Goal: Task Accomplishment & Management: Complete application form

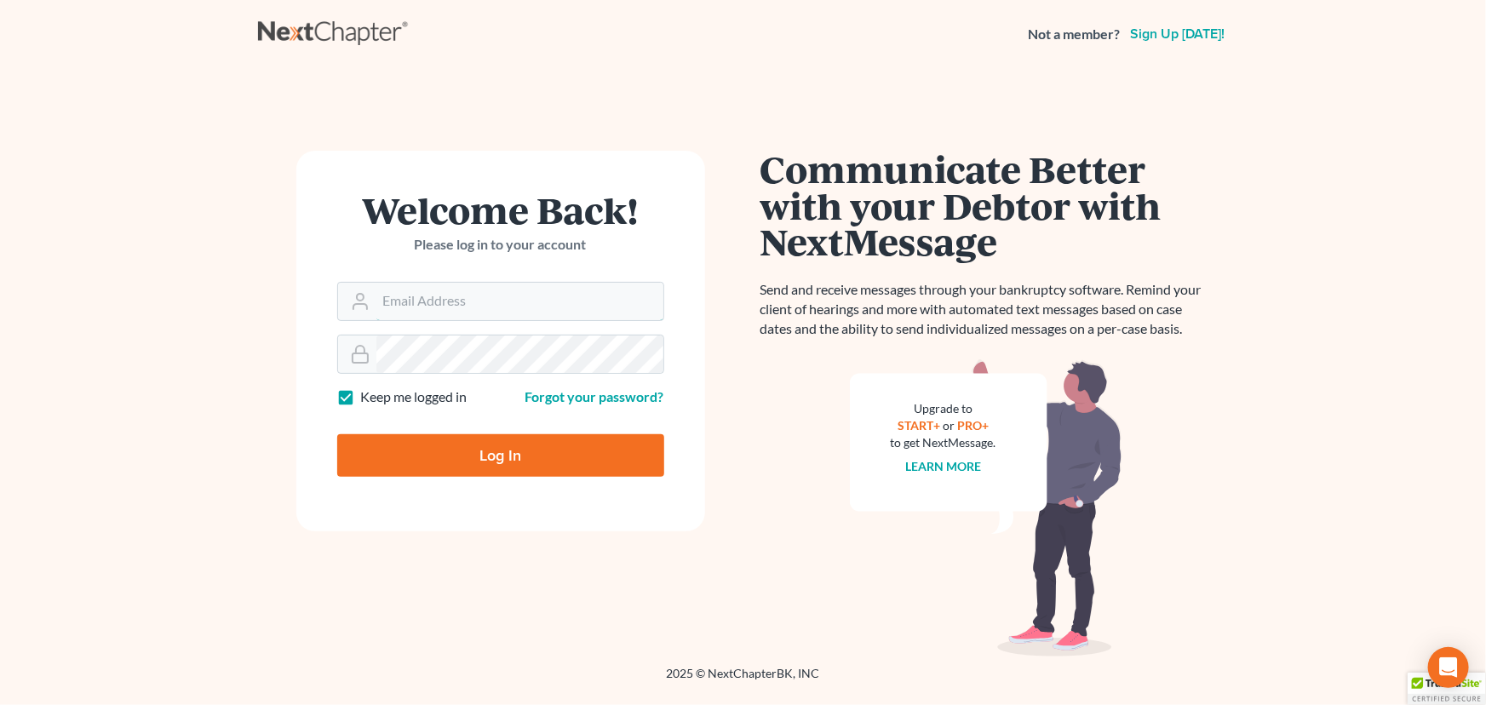
type input "[PERSON_NAME][EMAIL_ADDRESS][DOMAIN_NAME]"
click at [451, 460] on input "Log In" at bounding box center [500, 455] width 327 height 43
type input "Thinking..."
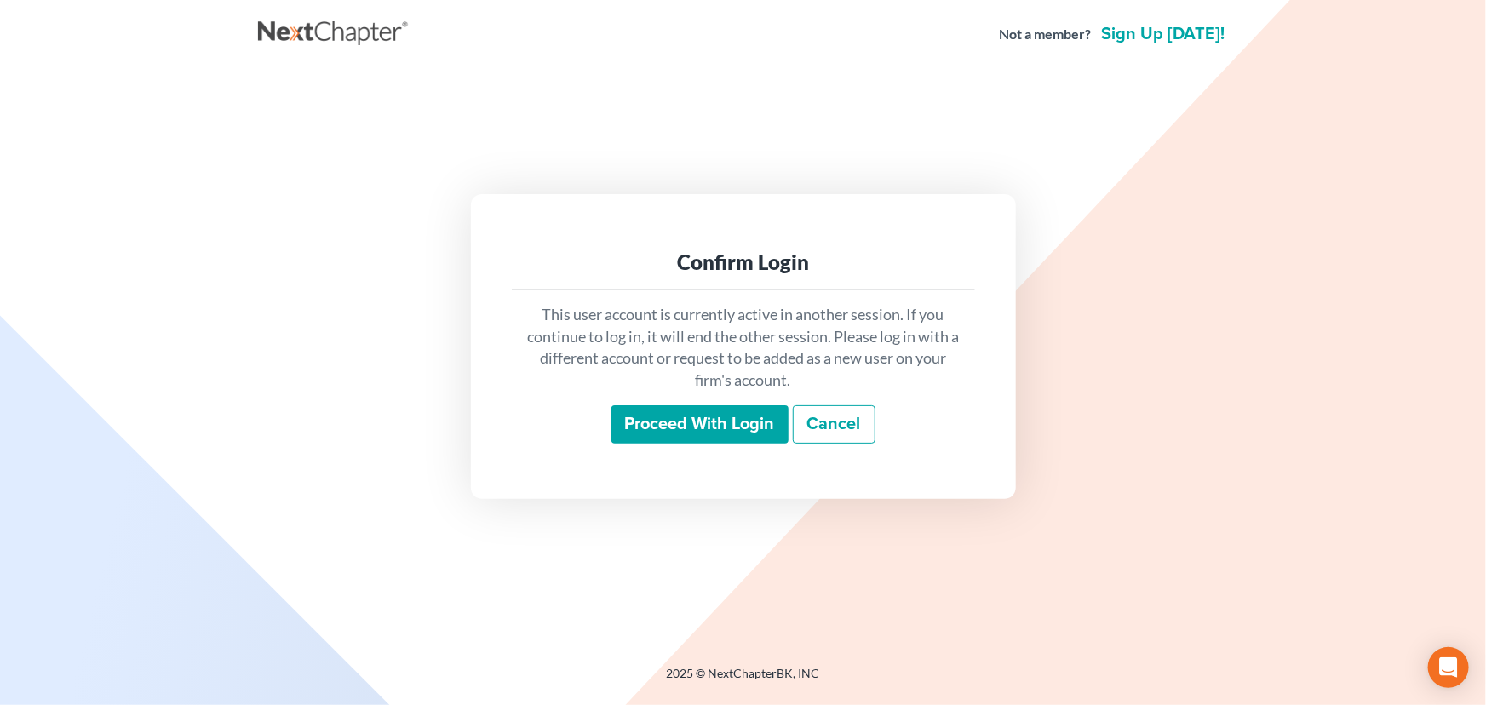
click at [725, 434] on input "Proceed with login" at bounding box center [700, 424] width 177 height 39
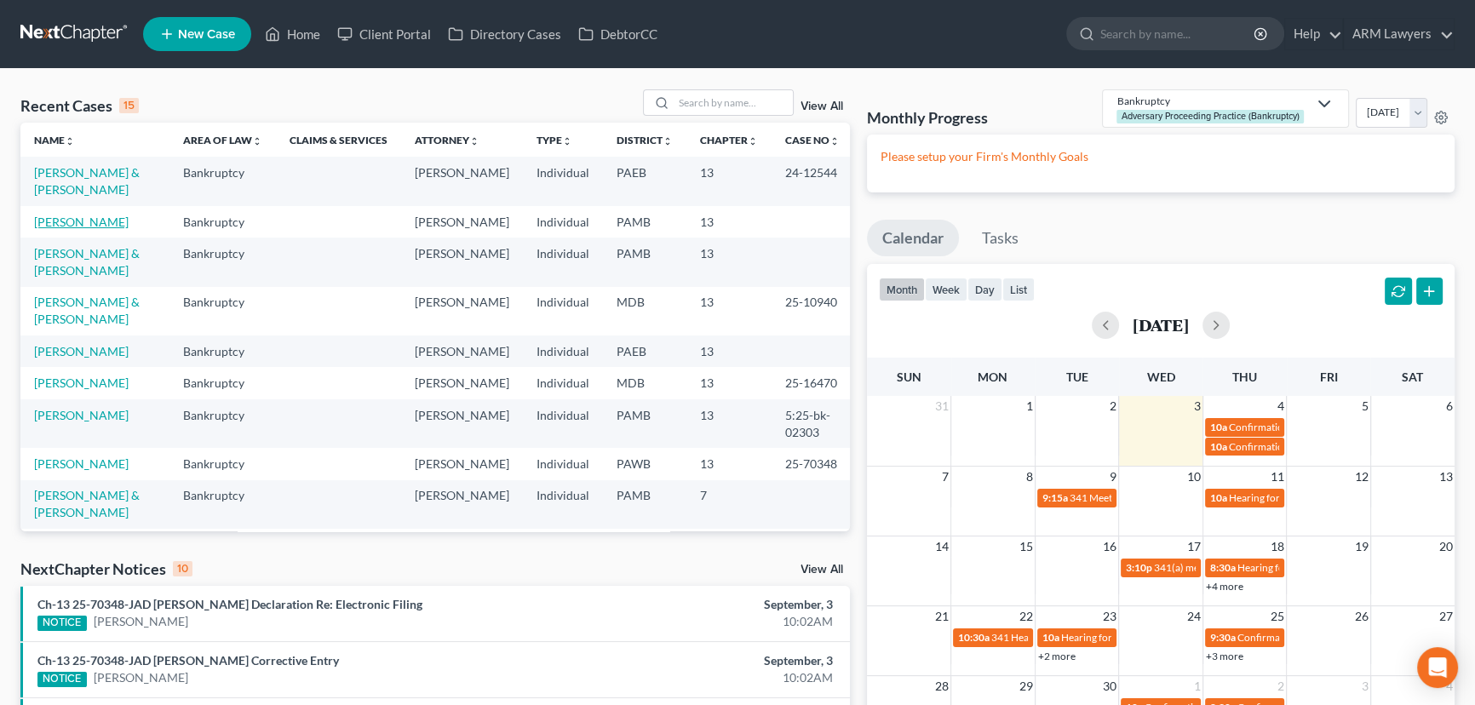
click at [73, 222] on link "[PERSON_NAME]" at bounding box center [81, 222] width 95 height 14
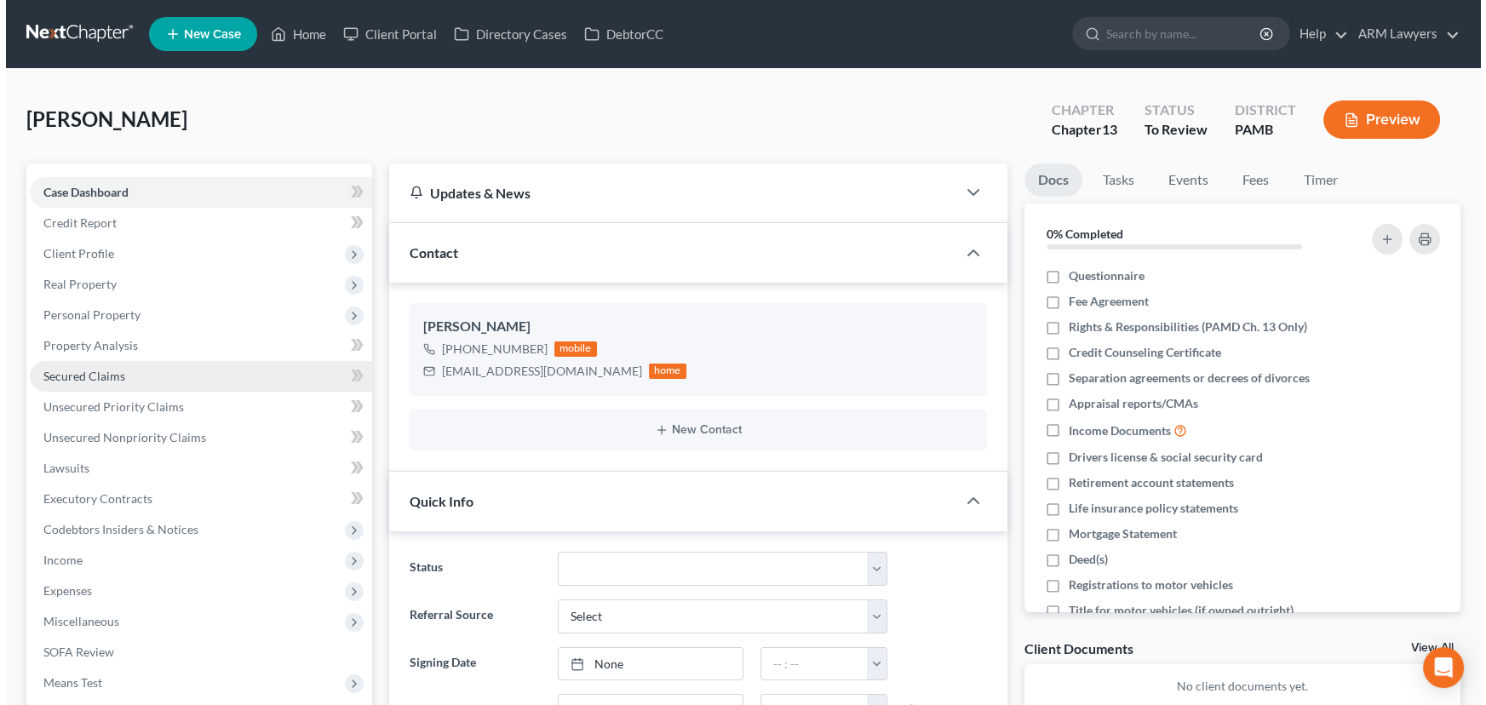
scroll to position [201, 0]
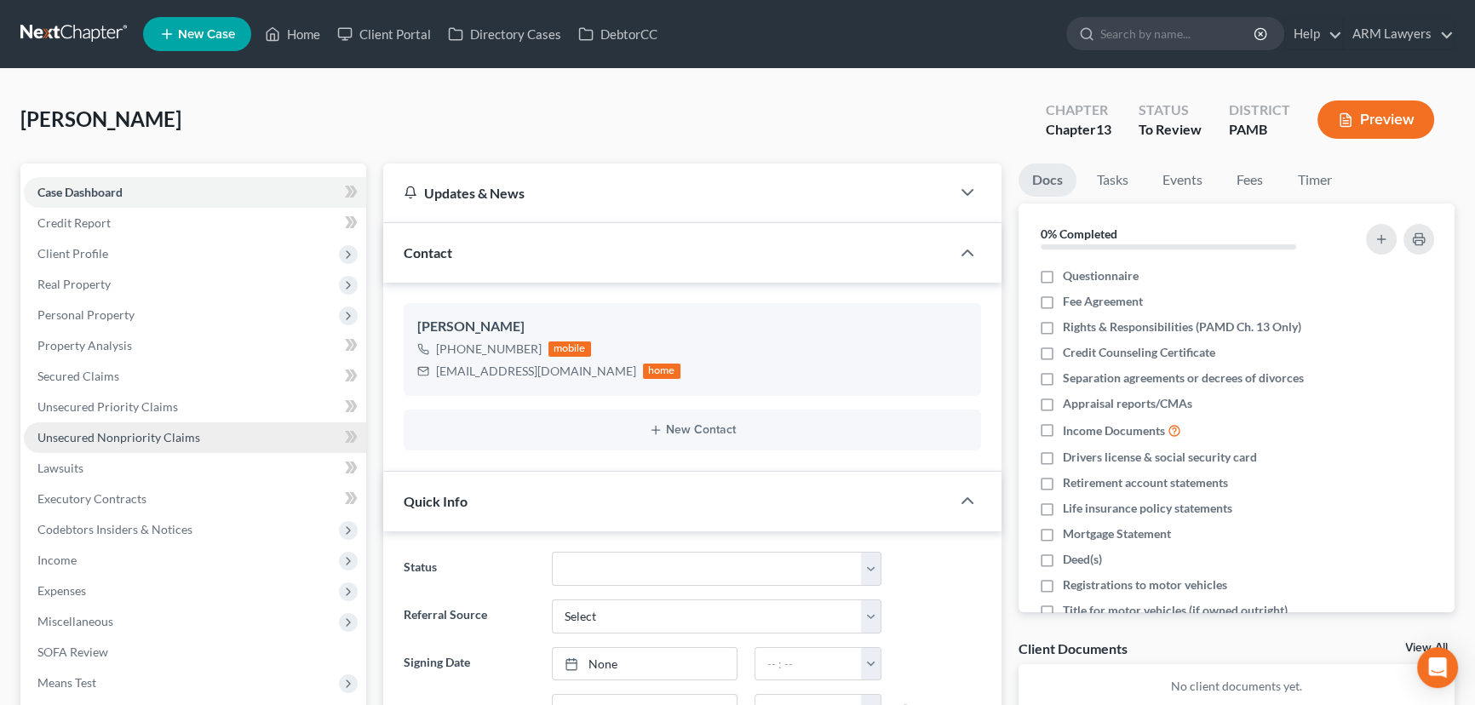
click at [119, 445] on link "Unsecured Nonpriority Claims" at bounding box center [195, 438] width 342 height 31
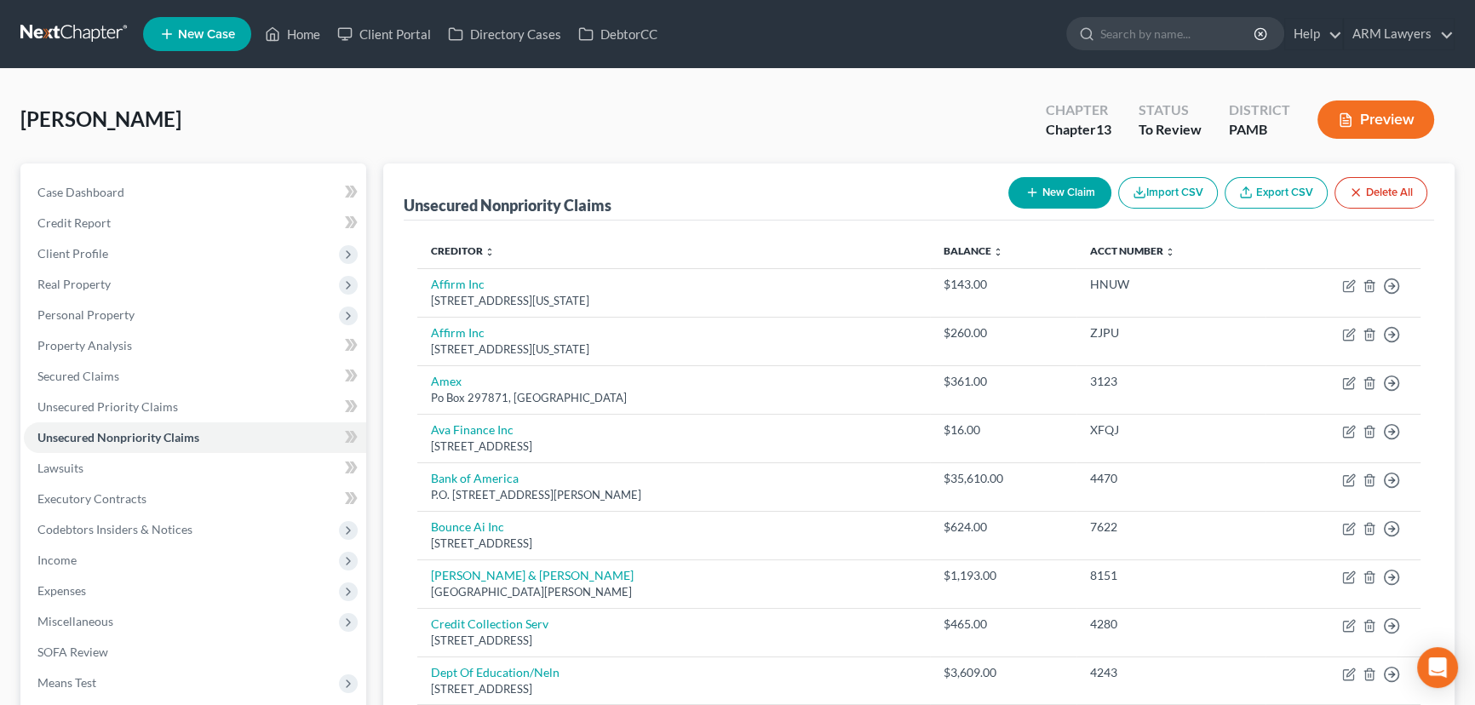
click at [1090, 187] on button "New Claim" at bounding box center [1060, 193] width 103 height 32
select select "0"
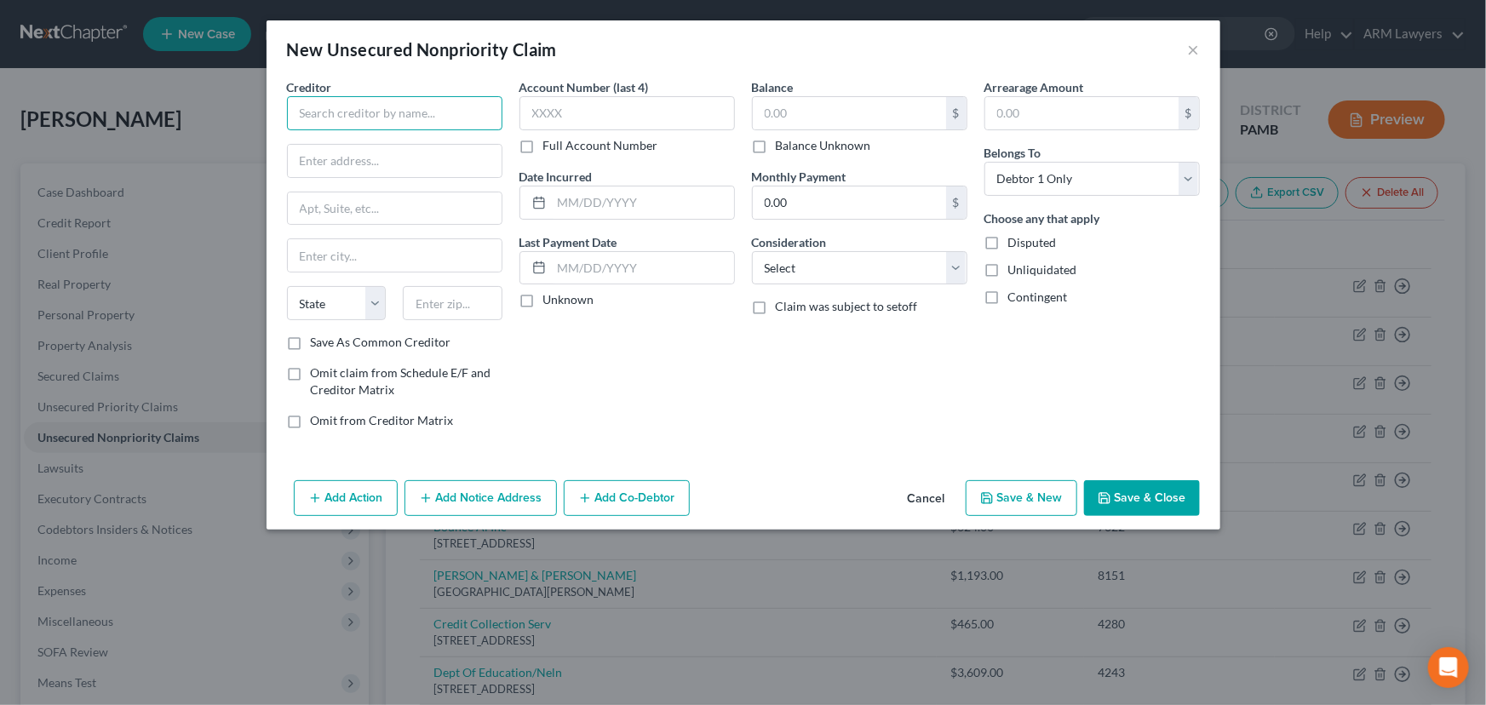
click at [381, 121] on input "text" at bounding box center [395, 113] width 216 height 34
click at [387, 119] on input "text" at bounding box center [395, 113] width 216 height 34
paste input "[PERSON_NAME] & FUDGE INC, [STREET_ADDRESS] [PHONE_NUMBER]"
drag, startPoint x: 337, startPoint y: 112, endPoint x: 370, endPoint y: 112, distance: 32.4
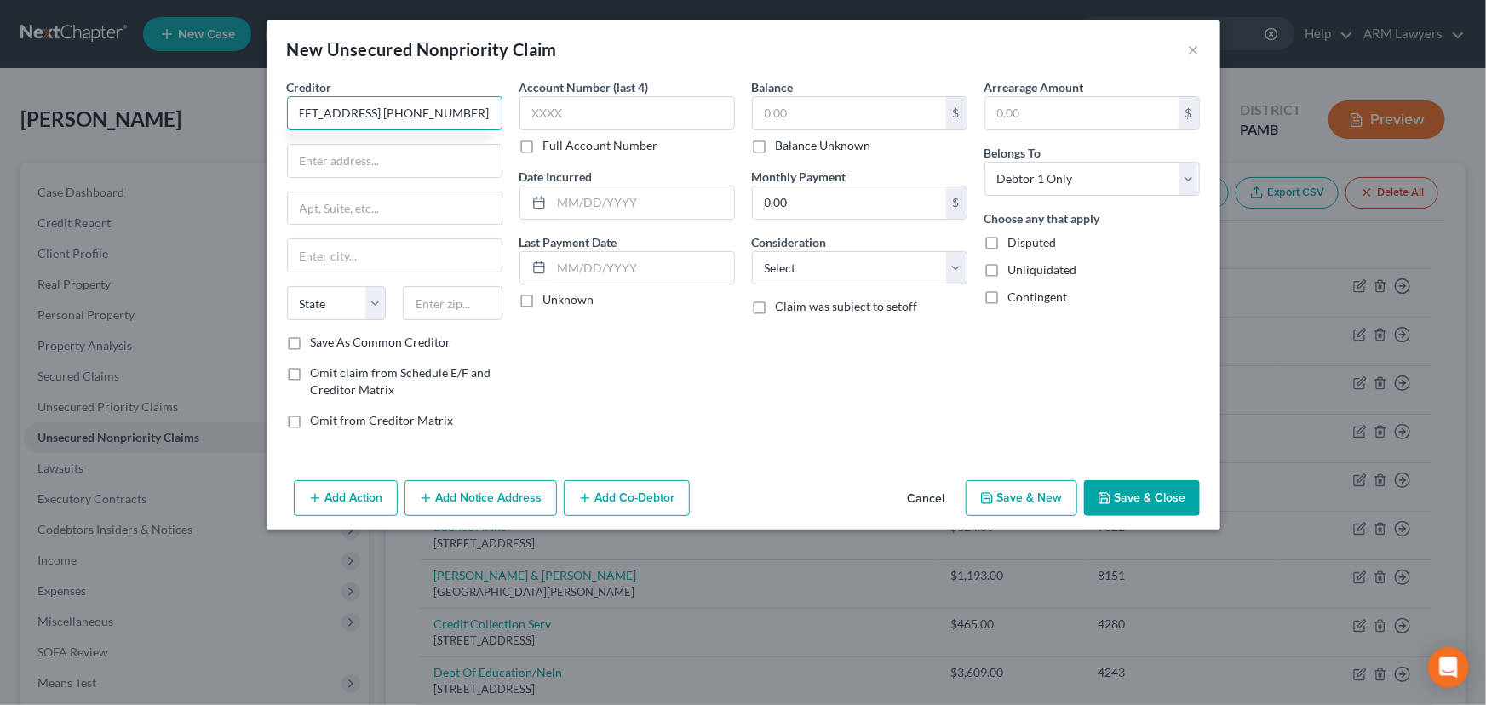
click at [370, 112] on input "[PERSON_NAME] & FUDGE INC, [STREET_ADDRESS] [PHONE_NUMBER]" at bounding box center [395, 113] width 216 height 34
type input "[PERSON_NAME] & FUDGE INC, [STREET_ADDRESS] [PHONE_NUMBER]"
type input "29731"
type input "Rock Hill"
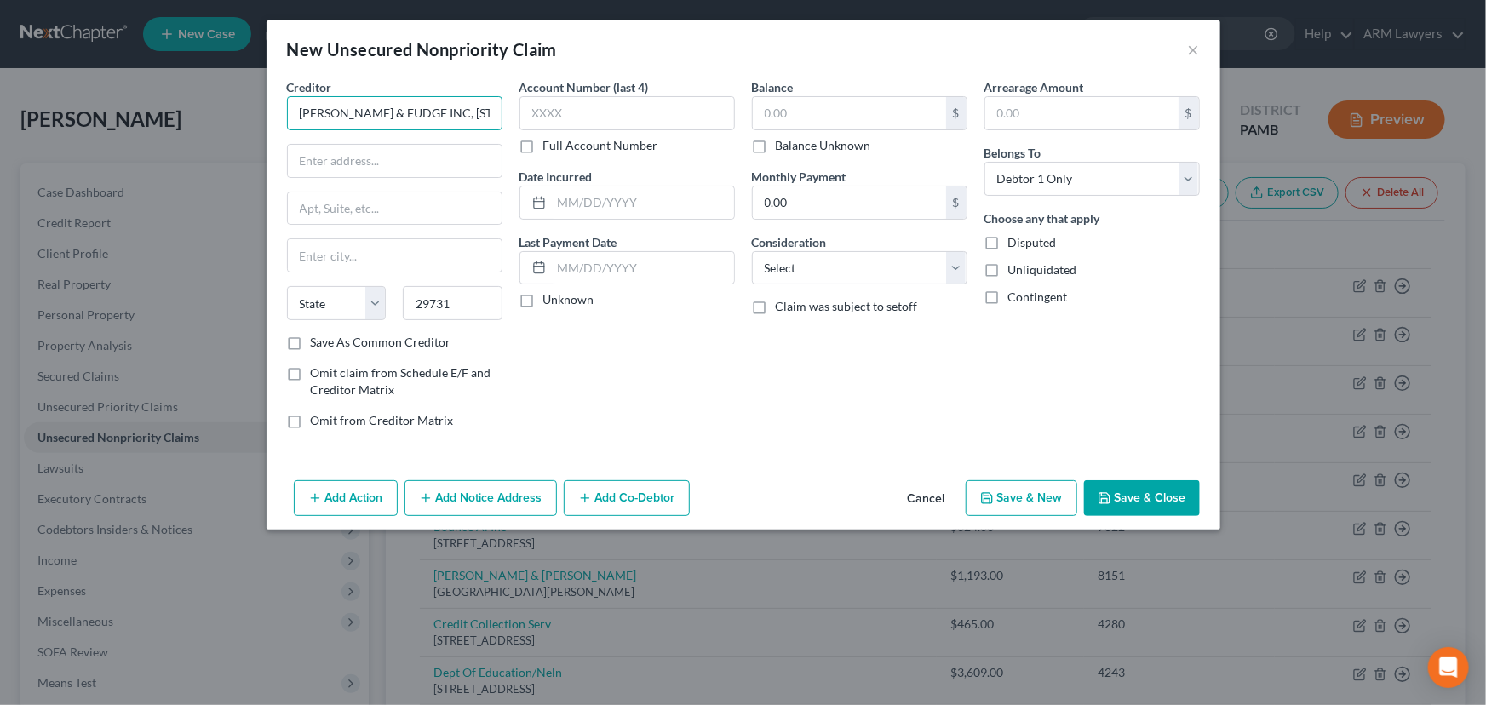
select select "42"
drag, startPoint x: 437, startPoint y: 111, endPoint x: 408, endPoint y: 106, distance: 29.3
click at [408, 106] on input "[PERSON_NAME] & FUDGE INC, [STREET_ADDRESS] [PHONE_NUMBER]" at bounding box center [395, 113] width 216 height 34
type input "[PERSON_NAME] & FUDGE INC, [PHONE_NUMBER]"
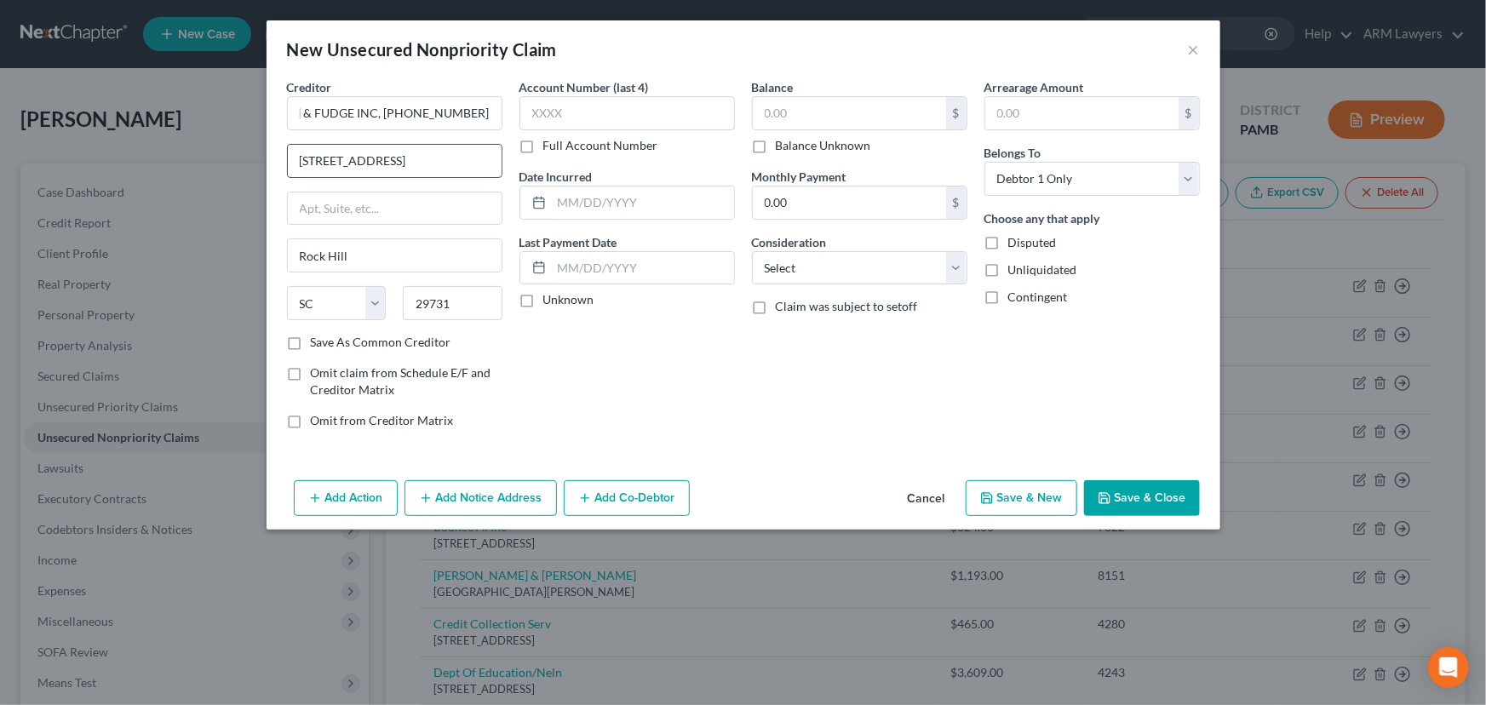
scroll to position [0, 0]
type input "[STREET_ADDRESS]"
drag, startPoint x: 437, startPoint y: 111, endPoint x: 503, endPoint y: 112, distance: 65.6
click at [503, 112] on div "Creditor * [PERSON_NAME] & FUDGE INC, [PHONE_NUMBER] [GEOGRAPHIC_DATA] [GEOGRAP…" at bounding box center [395, 260] width 233 height 365
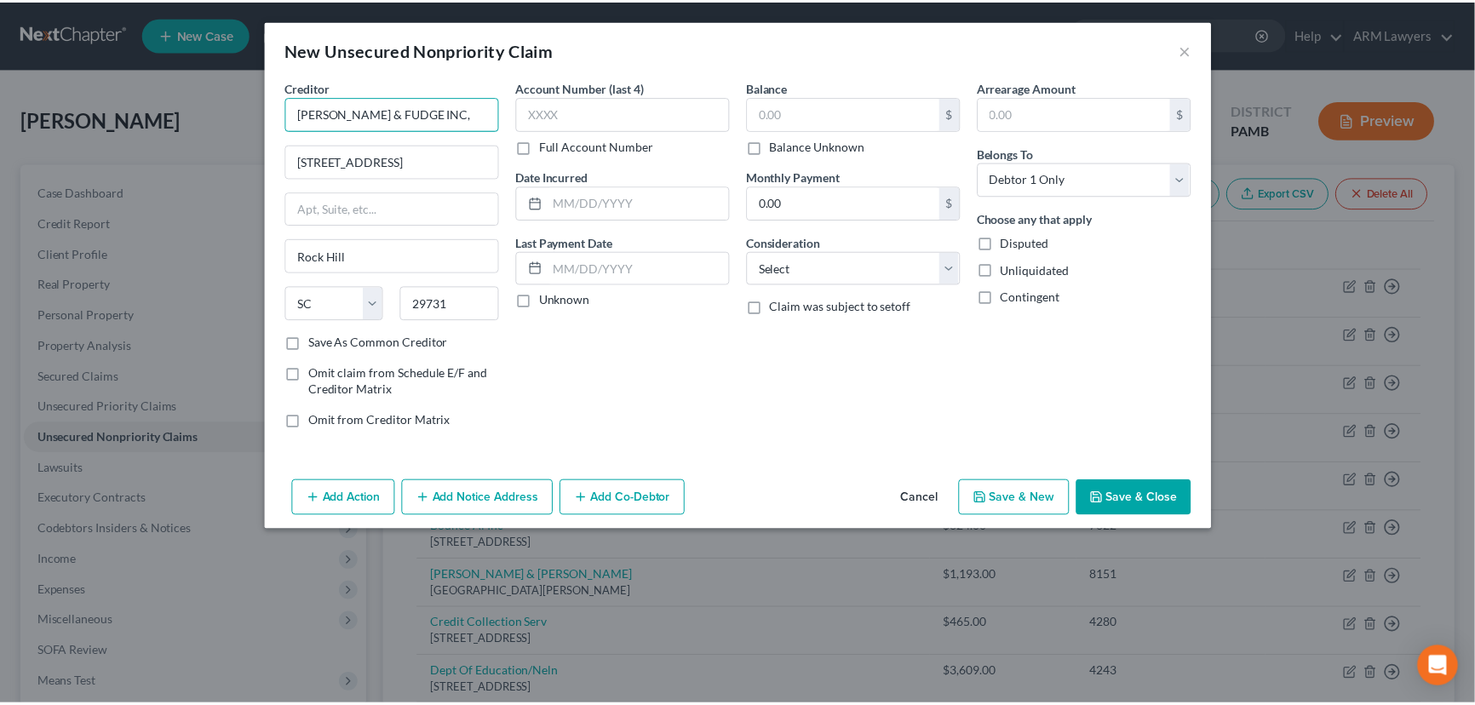
scroll to position [0, 0]
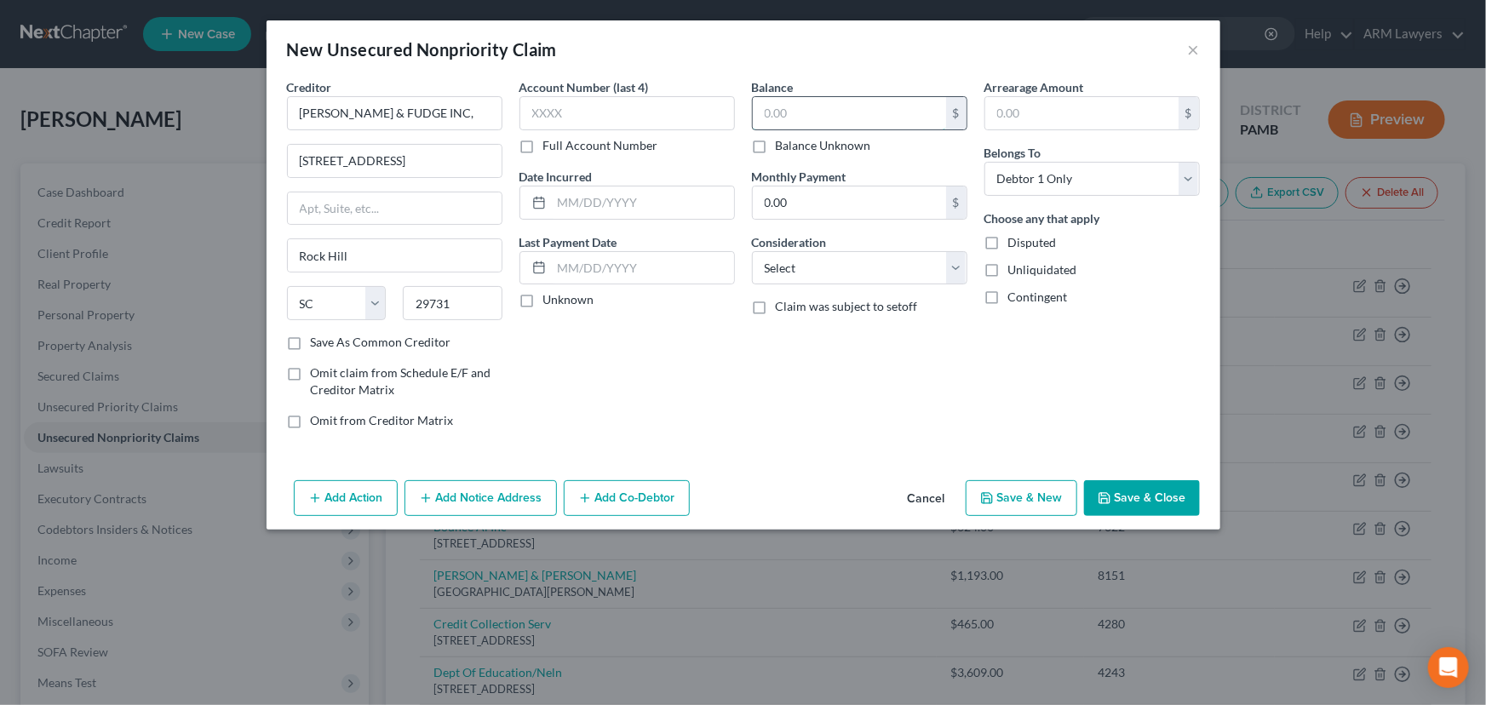
click at [800, 111] on input "text" at bounding box center [849, 113] width 193 height 32
type input "[PERSON_NAME] & FUDGE INC,"
type input "3,248.00"
click at [1140, 506] on button "Save & Close" at bounding box center [1142, 498] width 116 height 36
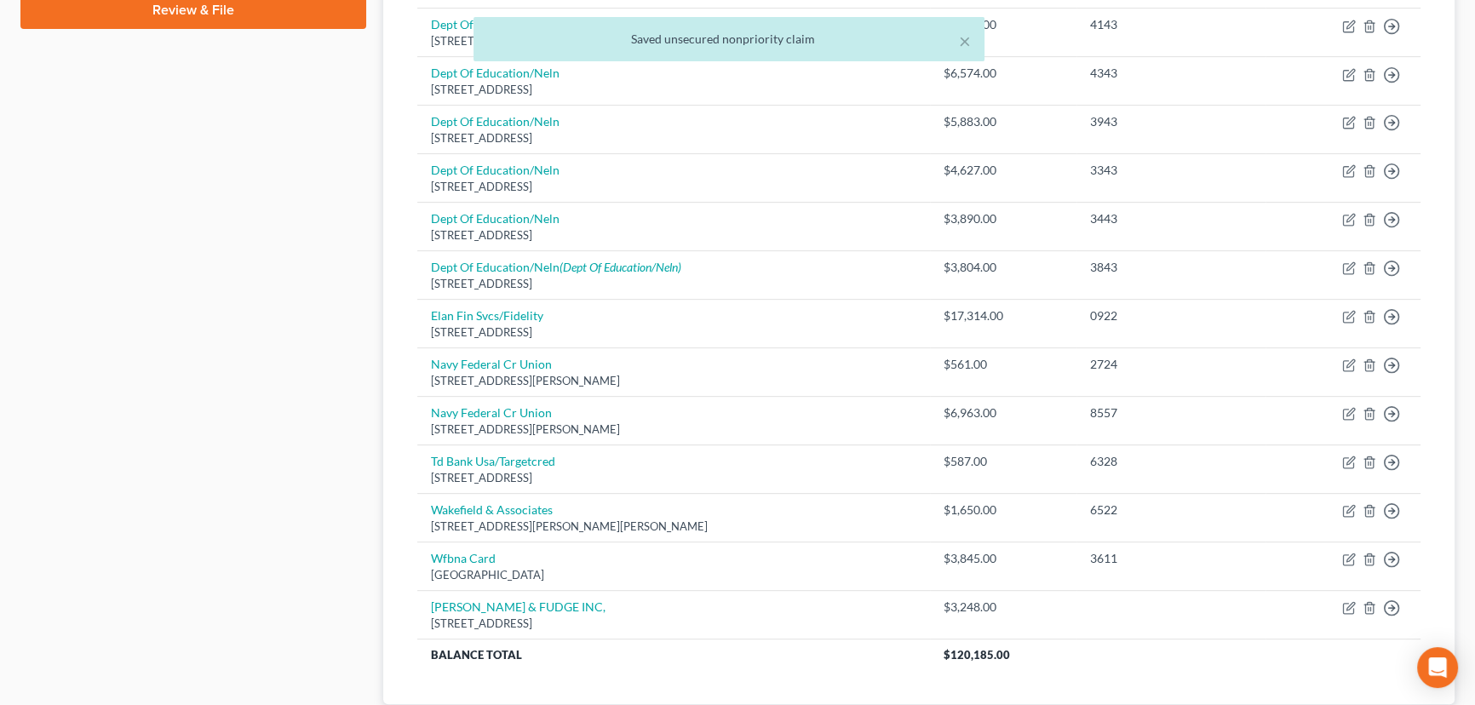
scroll to position [852, 0]
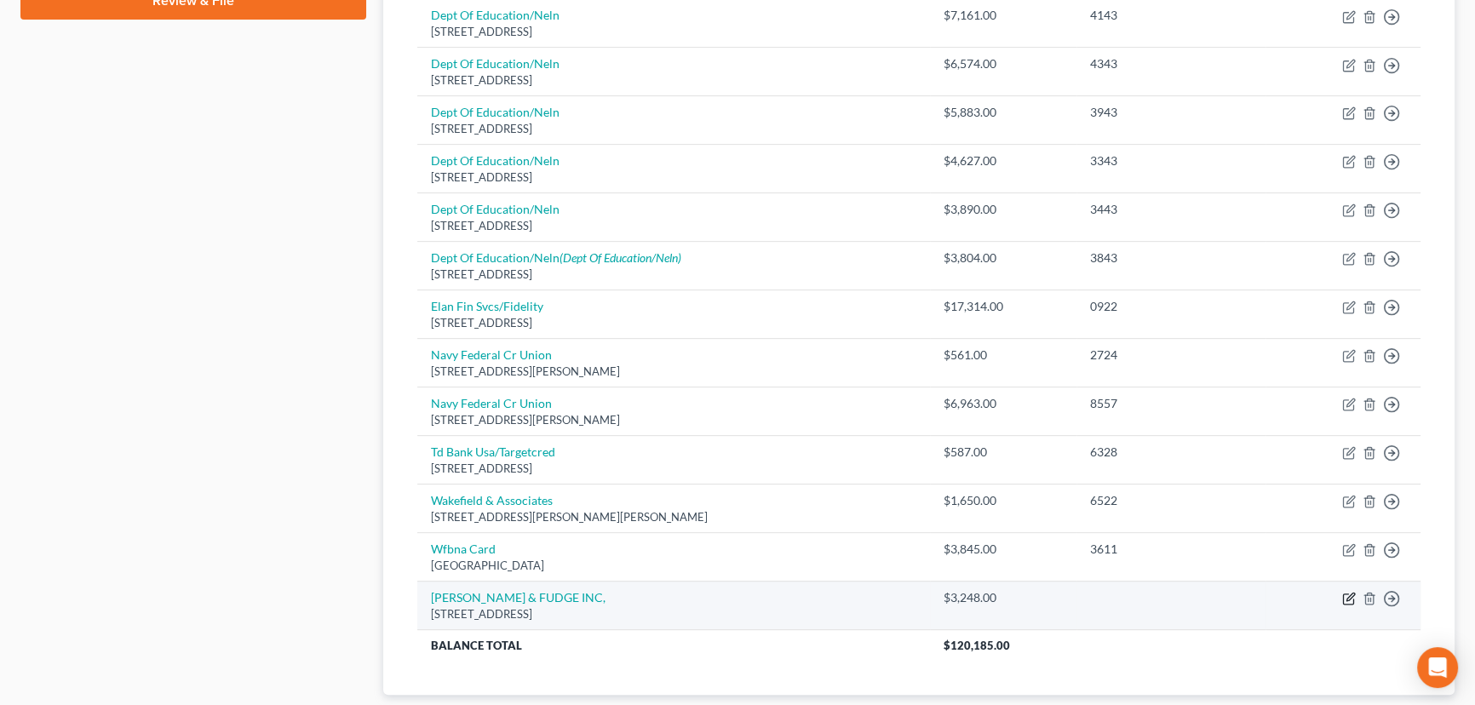
click at [1348, 592] on icon "button" at bounding box center [1350, 599] width 14 height 14
select select "42"
select select "0"
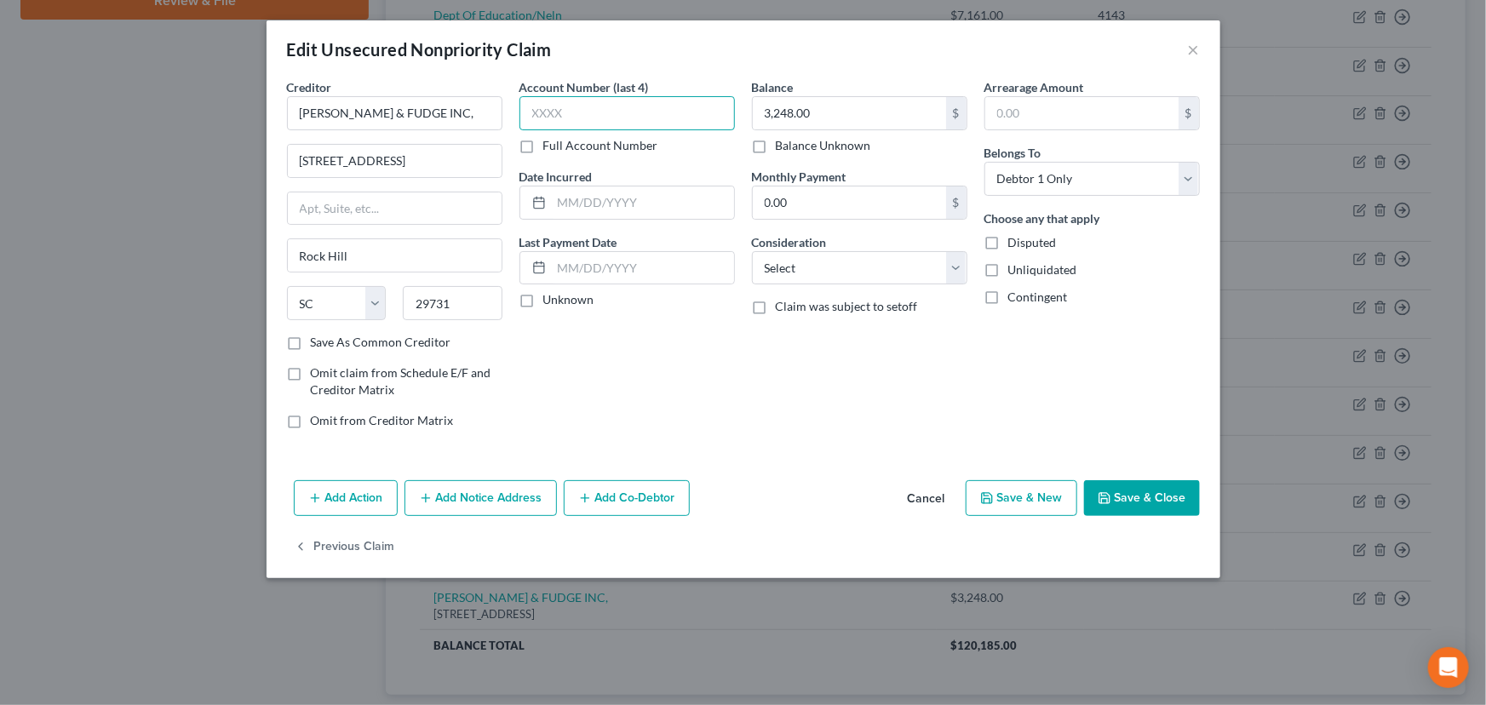
click at [556, 109] on input "text" at bounding box center [628, 113] width 216 height 34
type input "xx32"
click at [1141, 502] on button "Save & Close" at bounding box center [1142, 498] width 116 height 36
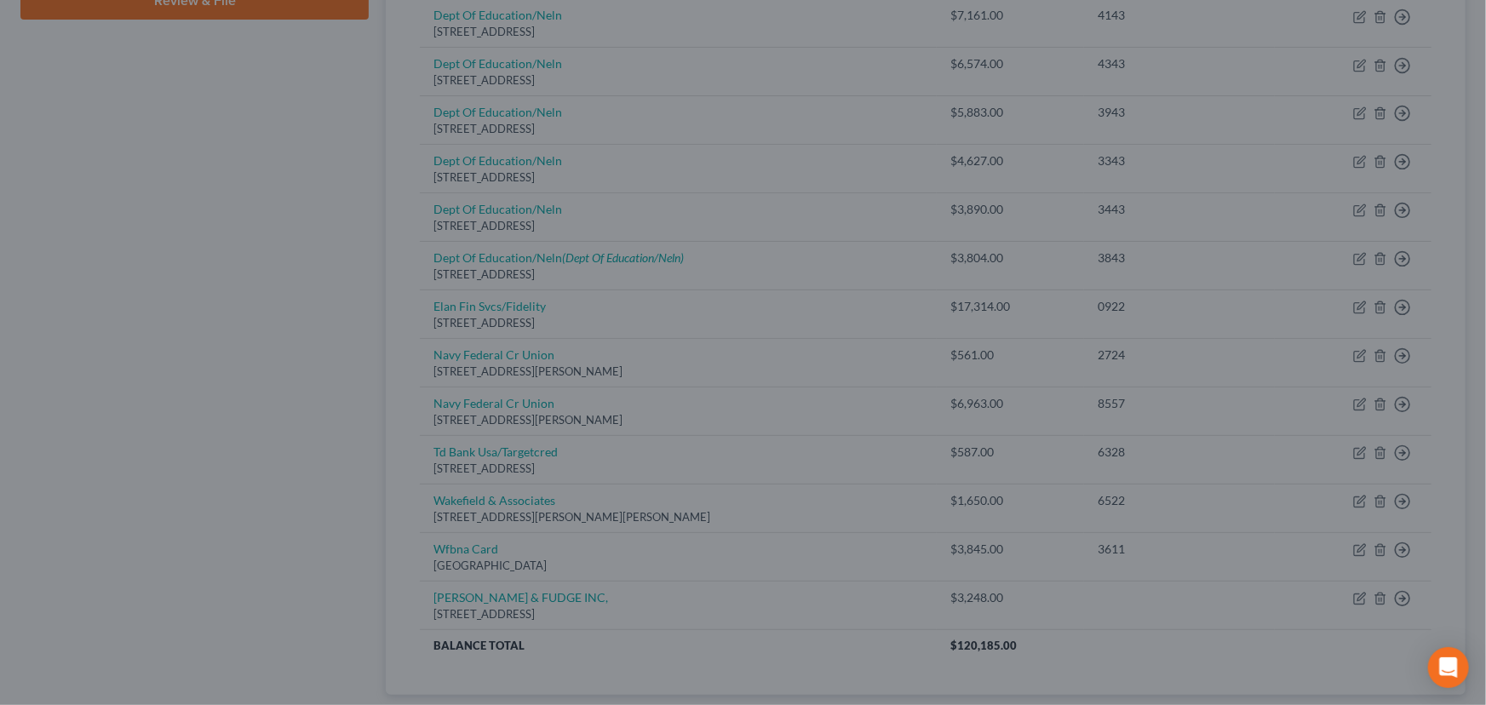
type input "0"
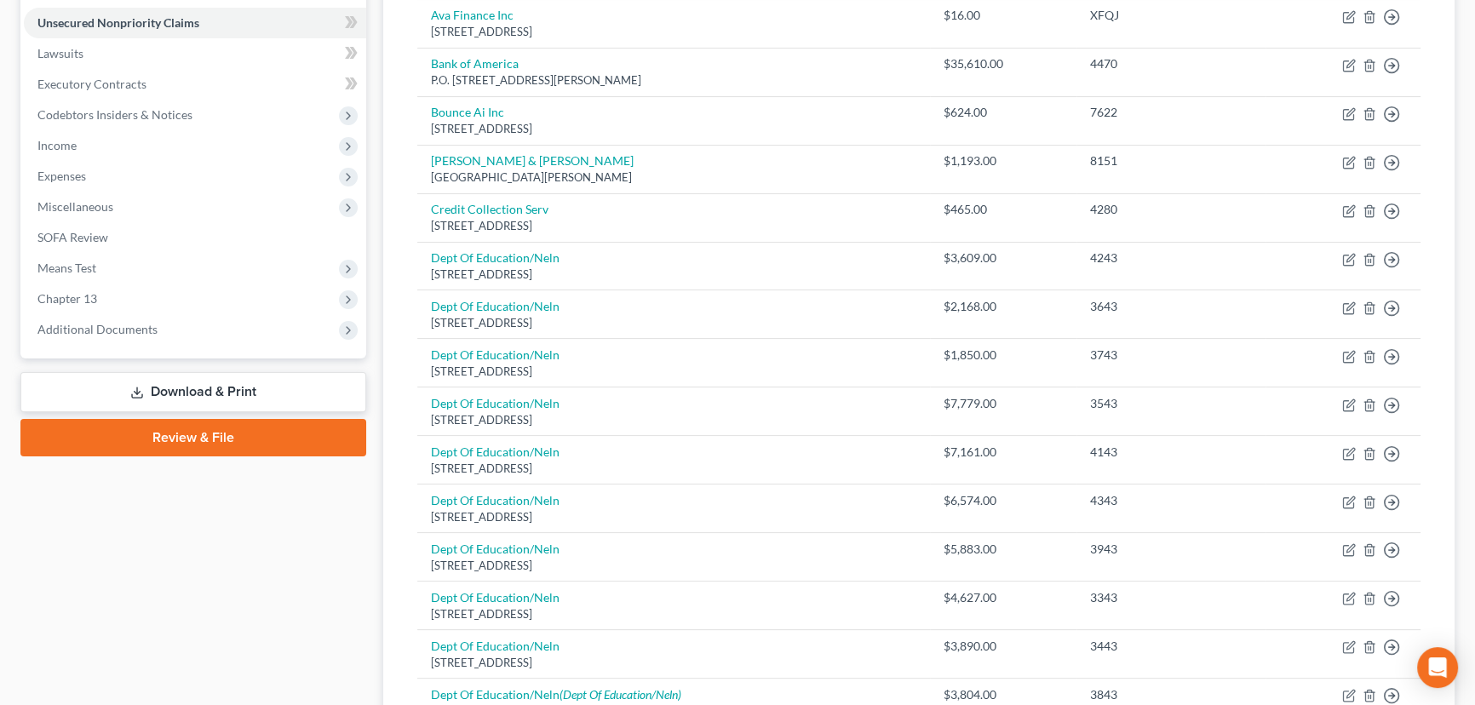
scroll to position [0, 0]
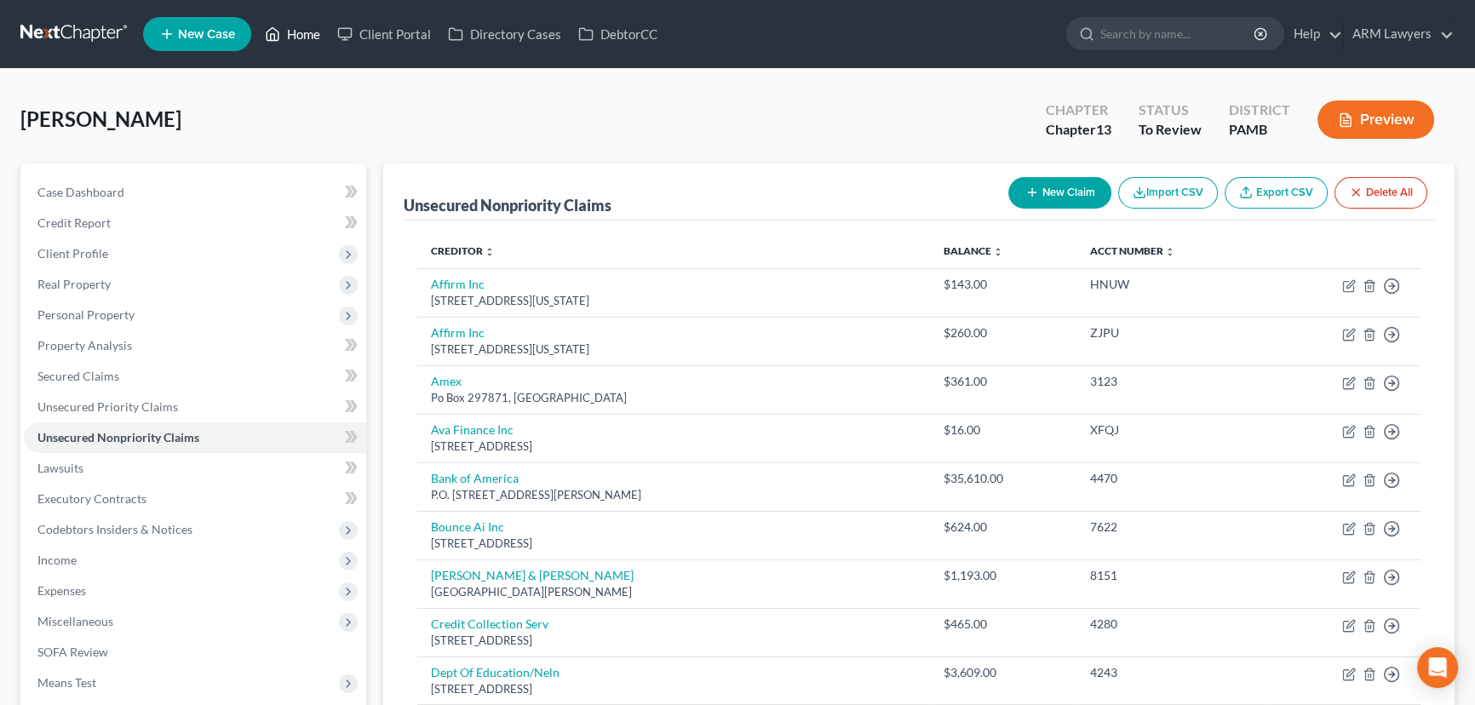
click at [302, 34] on link "Home" at bounding box center [292, 34] width 72 height 31
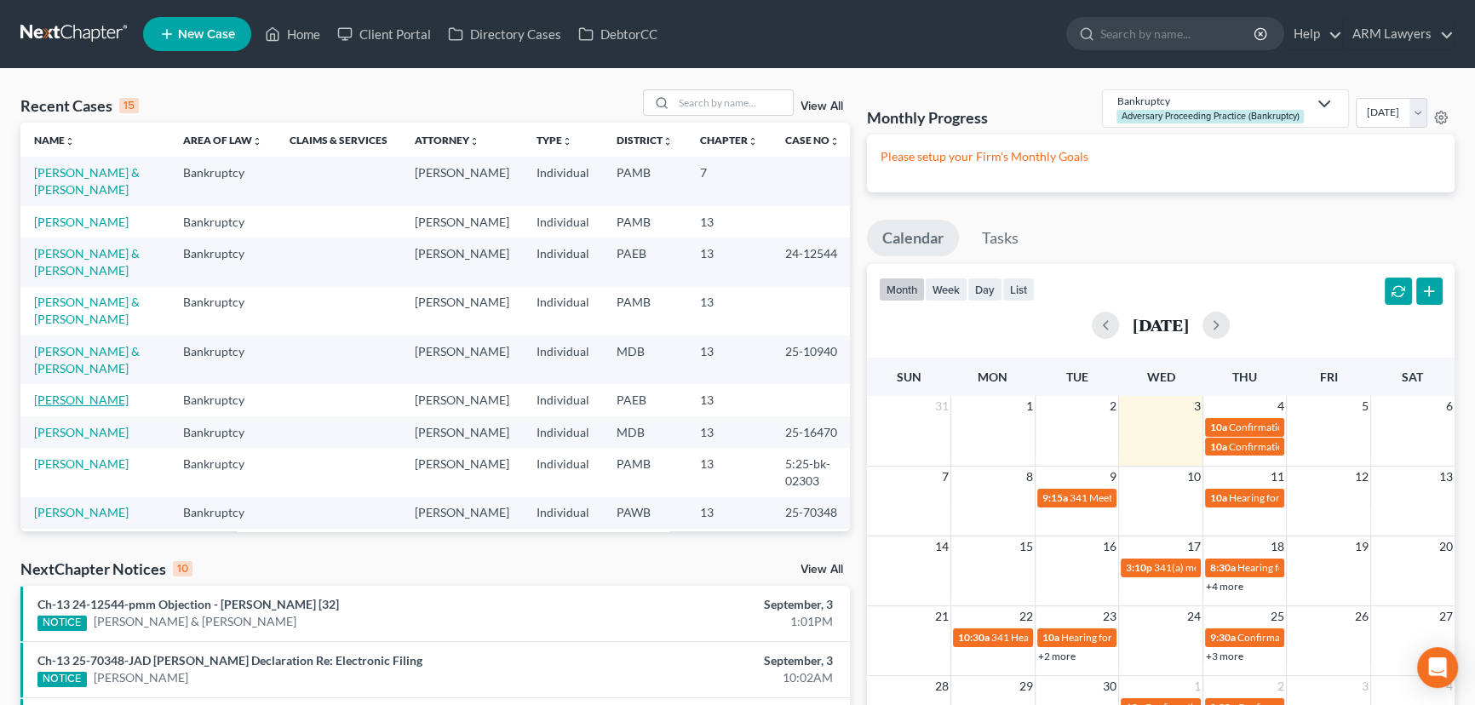
click at [88, 404] on link "[PERSON_NAME]" at bounding box center [81, 400] width 95 height 14
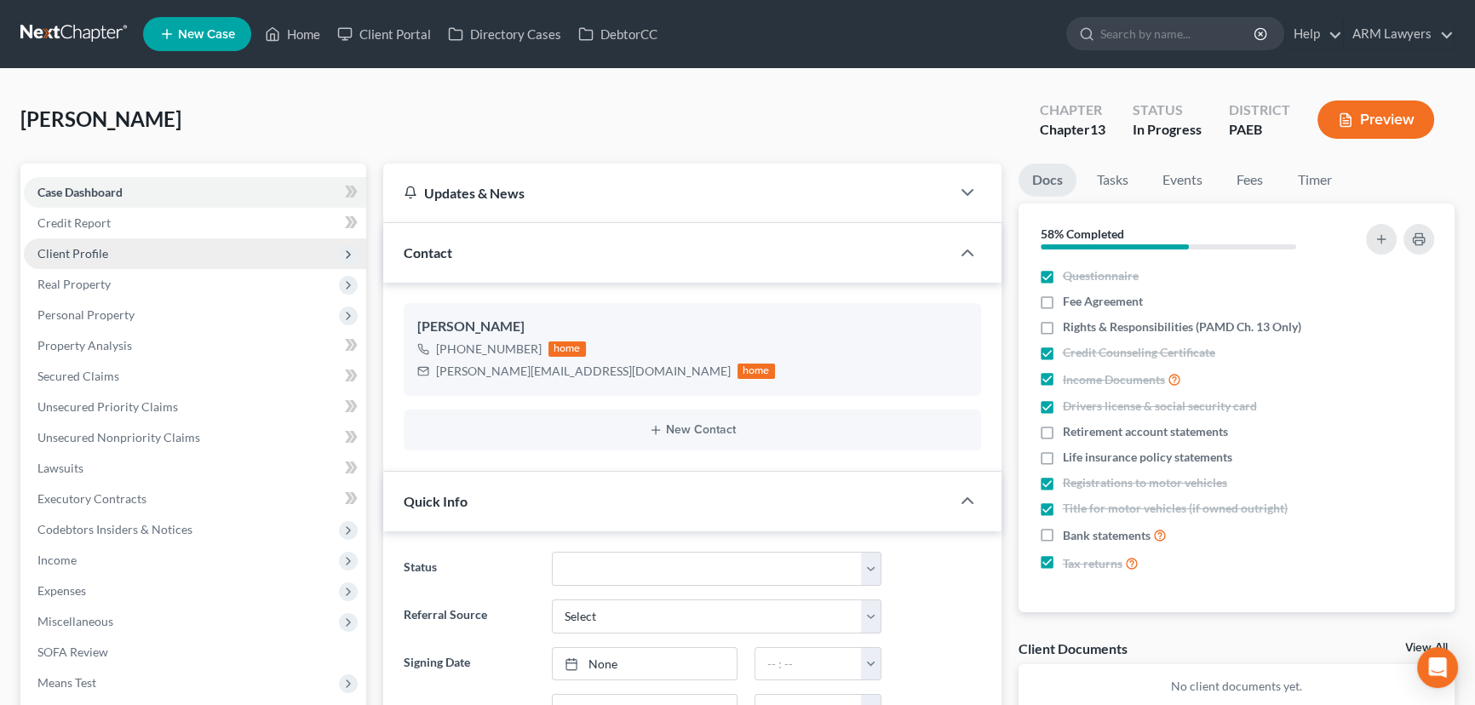
click at [102, 257] on span "Client Profile" at bounding box center [72, 253] width 71 height 14
click at [152, 256] on span "Client Profile" at bounding box center [195, 254] width 342 height 31
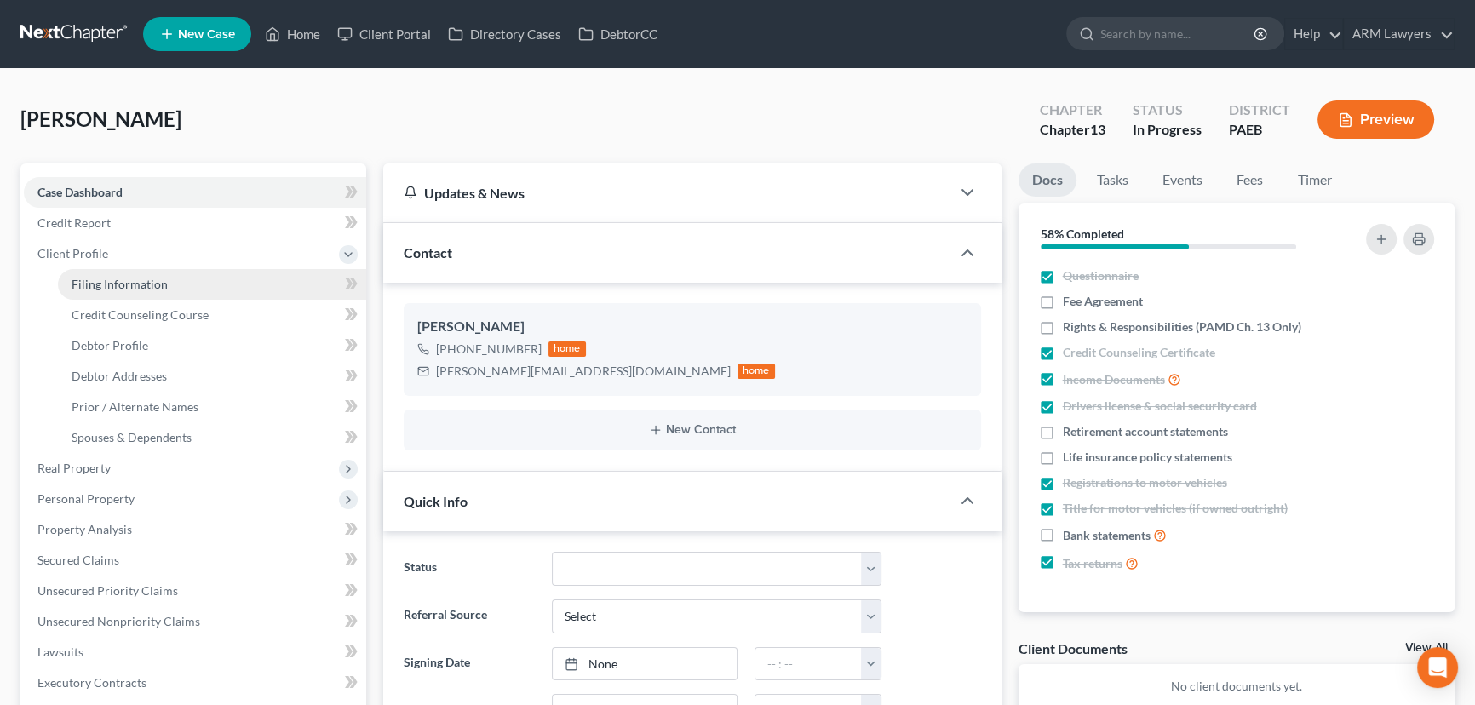
click at [204, 282] on link "Filing Information" at bounding box center [212, 284] width 308 height 31
select select "1"
select select "0"
select select "3"
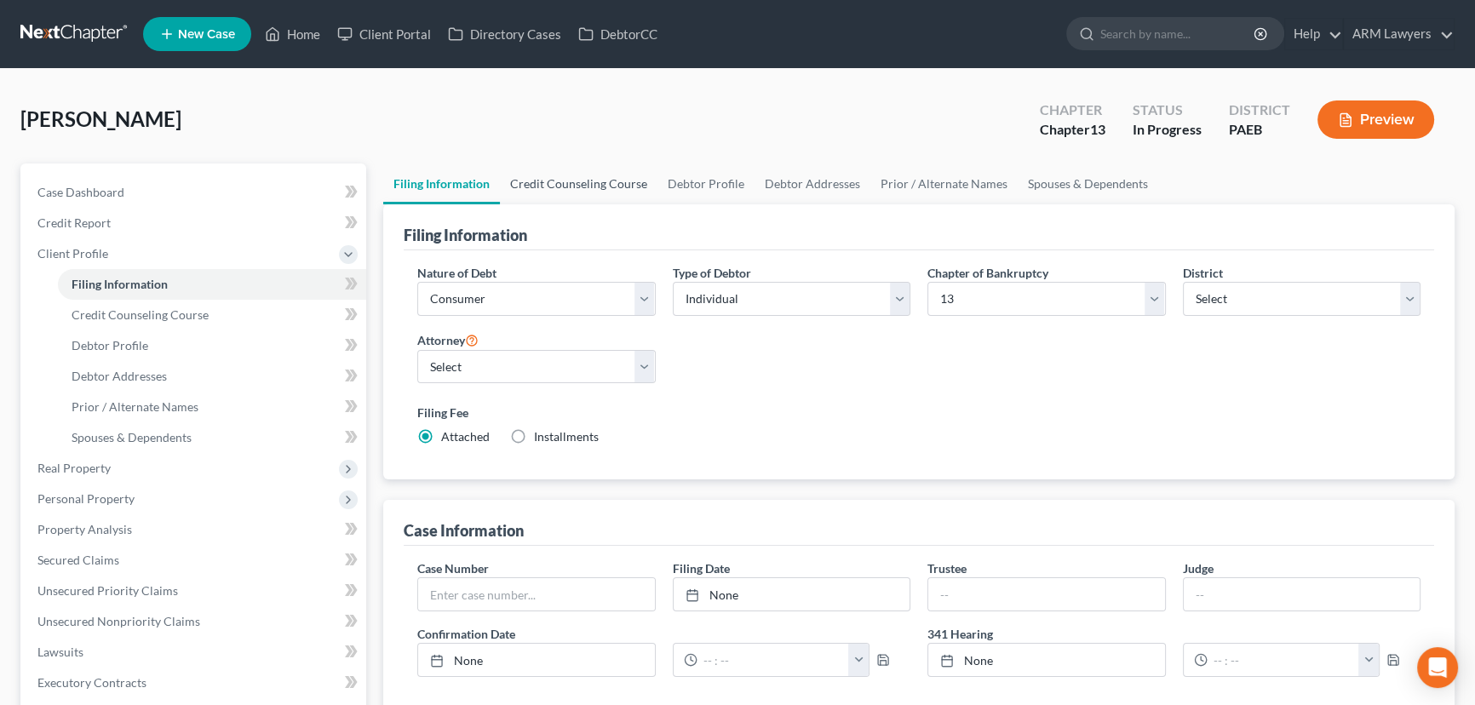
click at [554, 181] on link "Credit Counseling Course" at bounding box center [579, 184] width 158 height 41
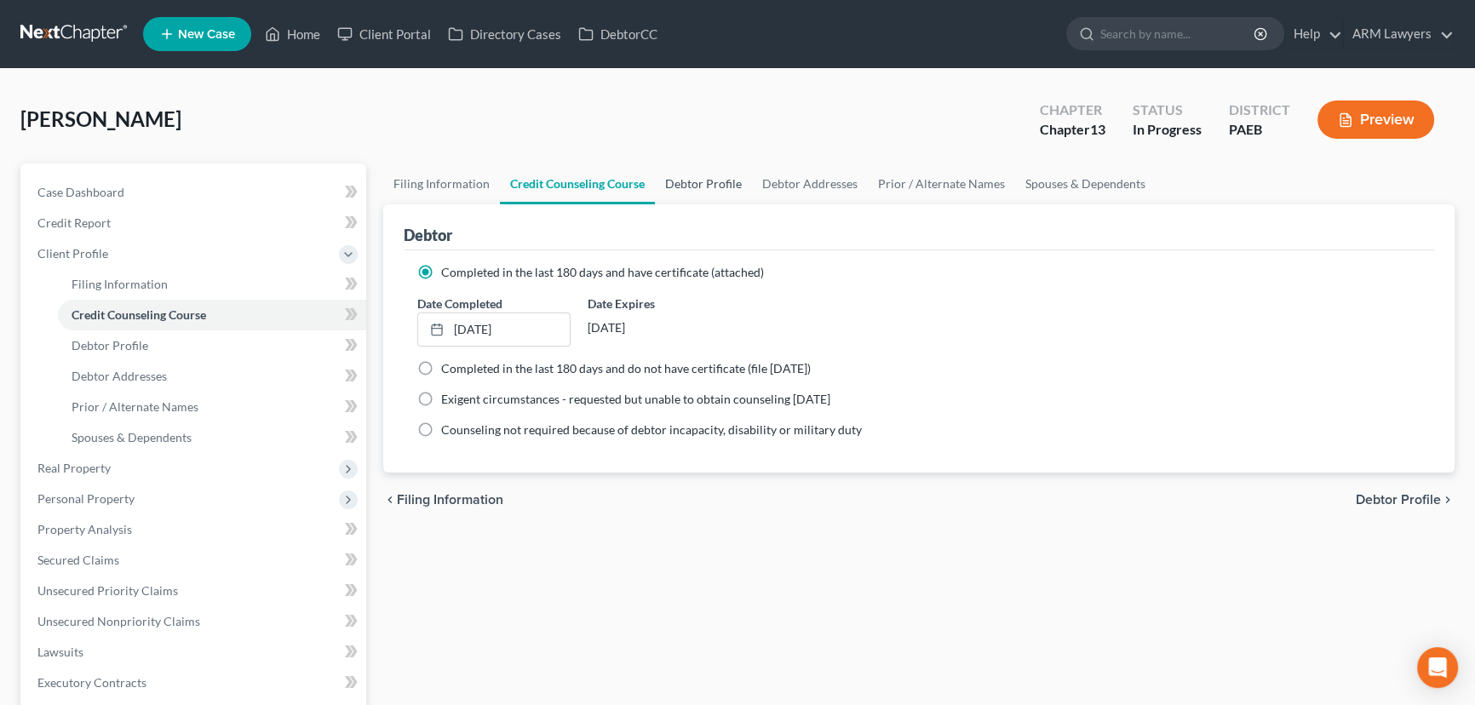
click at [696, 183] on link "Debtor Profile" at bounding box center [703, 184] width 97 height 41
select select "0"
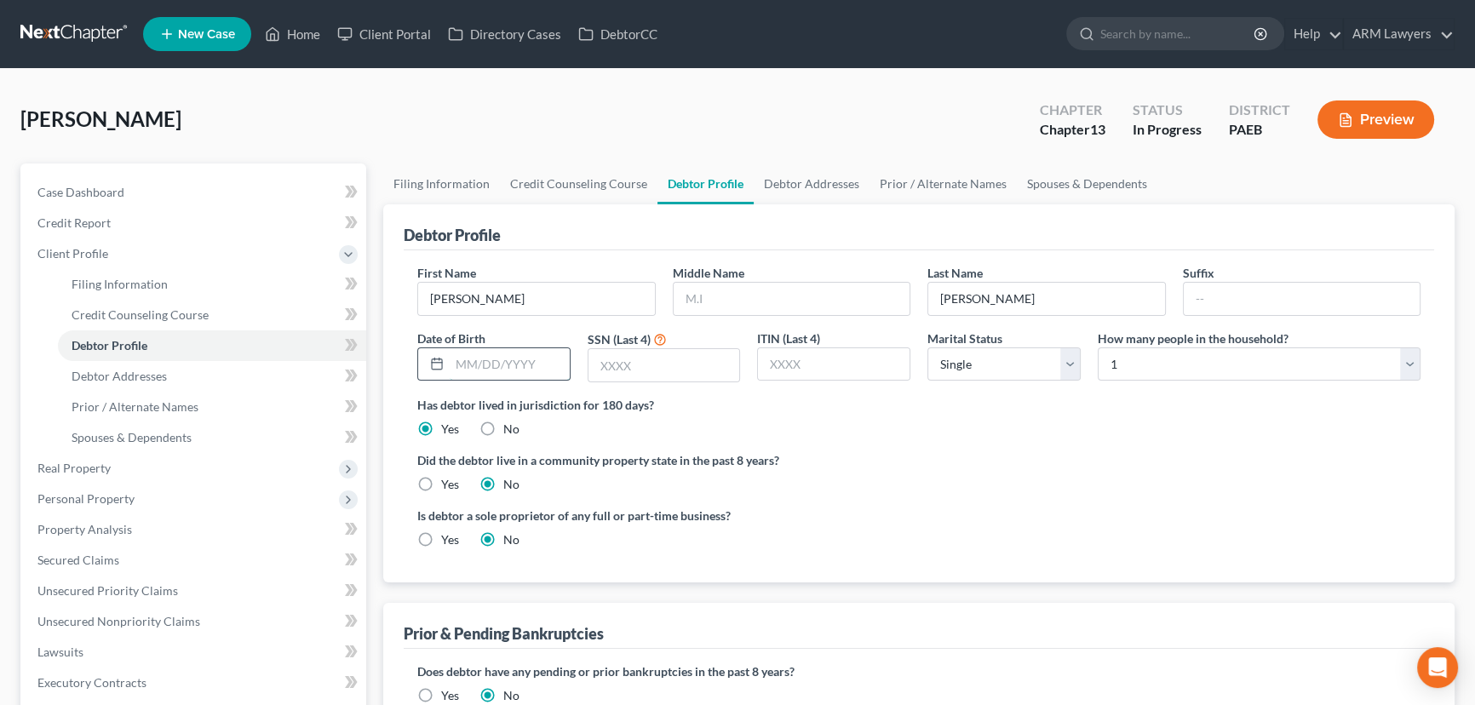
click at [537, 362] on input "text" at bounding box center [510, 364] width 120 height 32
type input "[DATE]"
click at [629, 371] on input "text" at bounding box center [665, 365] width 152 height 32
type input "6643"
click at [1149, 366] on select "Select 1 2 3 4 5 6 7 8 9 10 11 12 13 14 15 16 17 18 19 20" at bounding box center [1259, 365] width 323 height 34
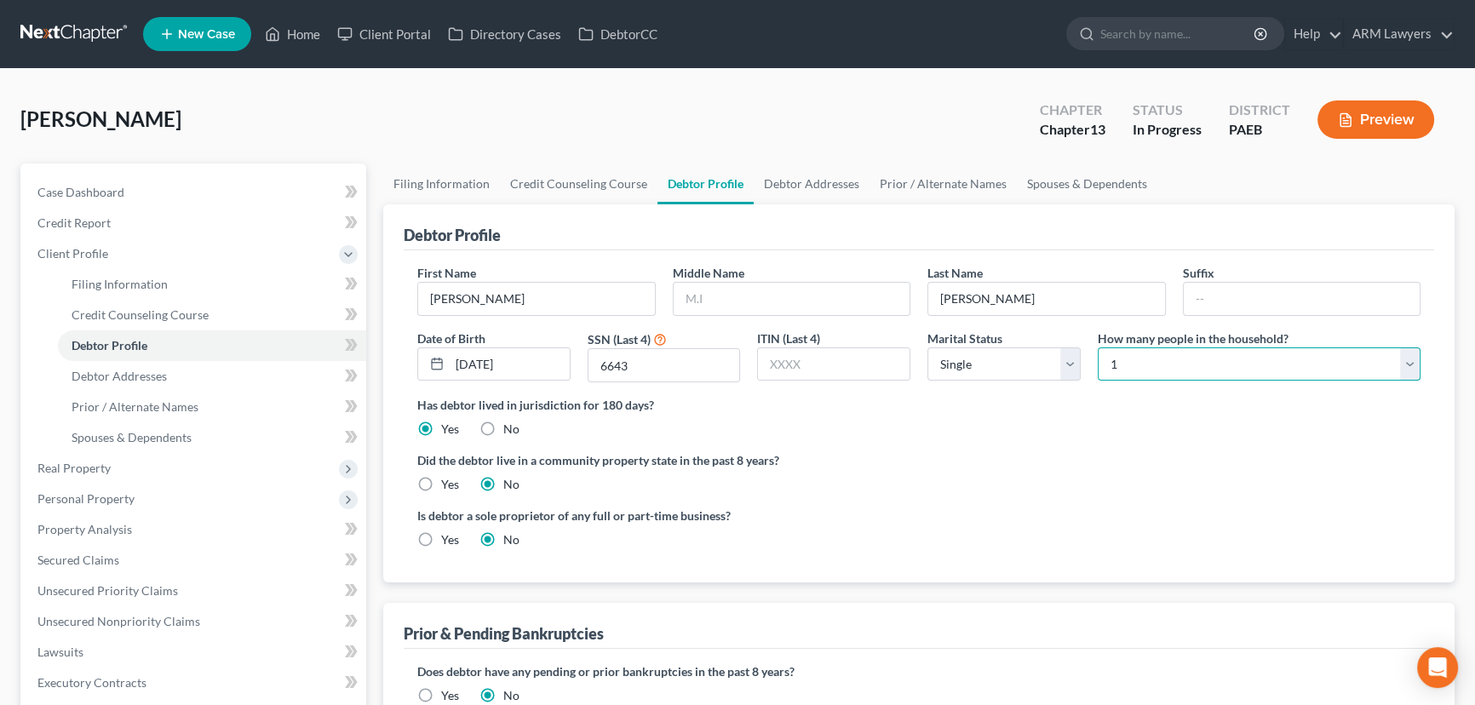
select select "1"
click at [1098, 348] on select "Select 1 2 3 4 5 6 7 8 9 10 11 12 13 14 15 16 17 18 19 20" at bounding box center [1259, 365] width 323 height 34
click at [804, 176] on link "Debtor Addresses" at bounding box center [812, 184] width 116 height 41
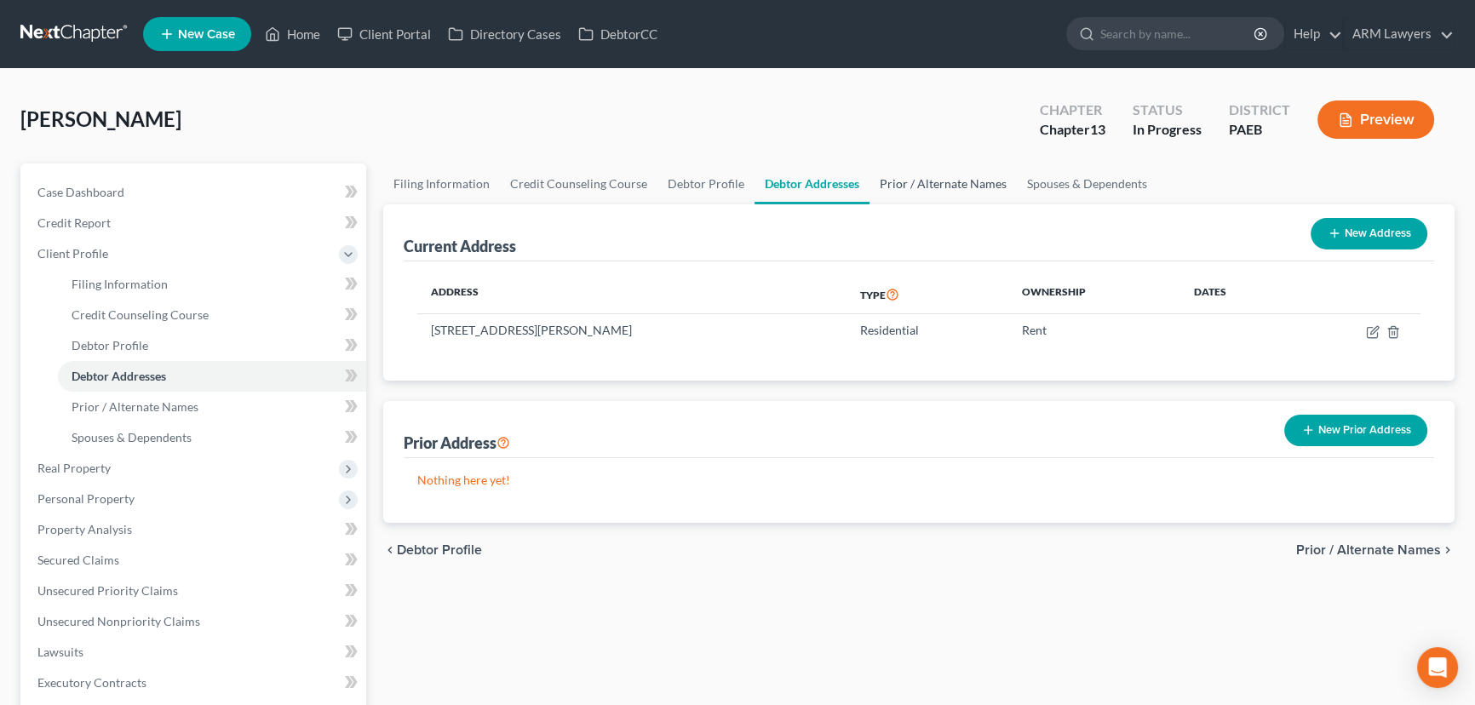
click at [949, 183] on link "Prior / Alternate Names" at bounding box center [943, 184] width 147 height 41
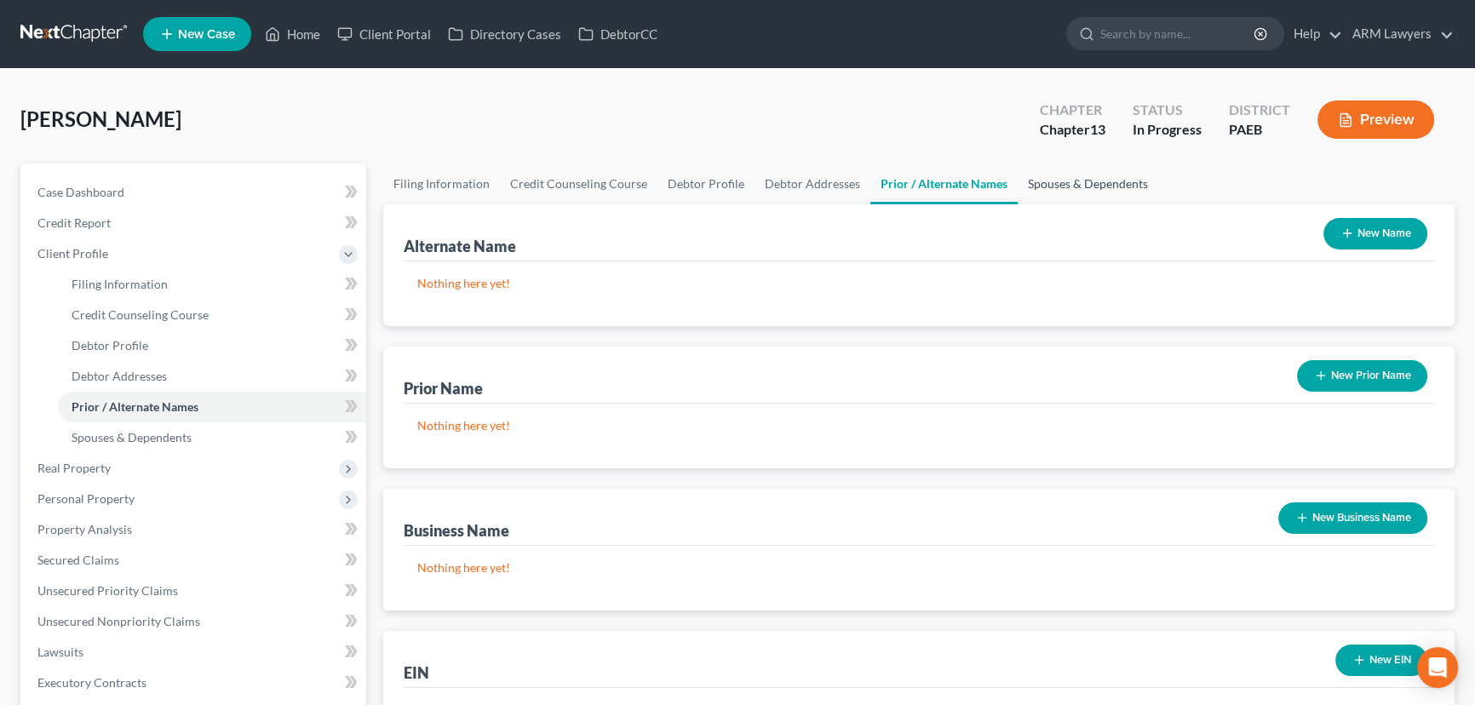
click at [1073, 180] on link "Spouses & Dependents" at bounding box center [1088, 184] width 141 height 41
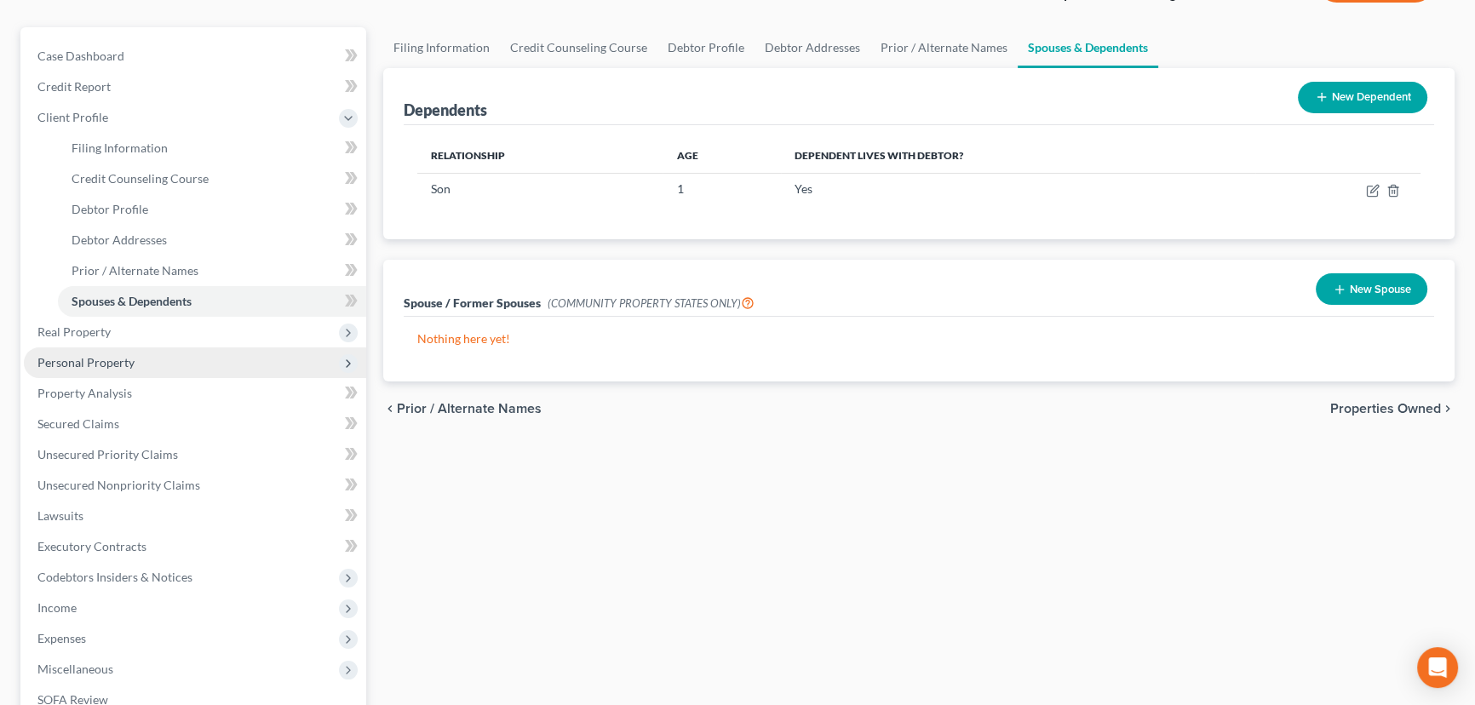
scroll to position [154, 0]
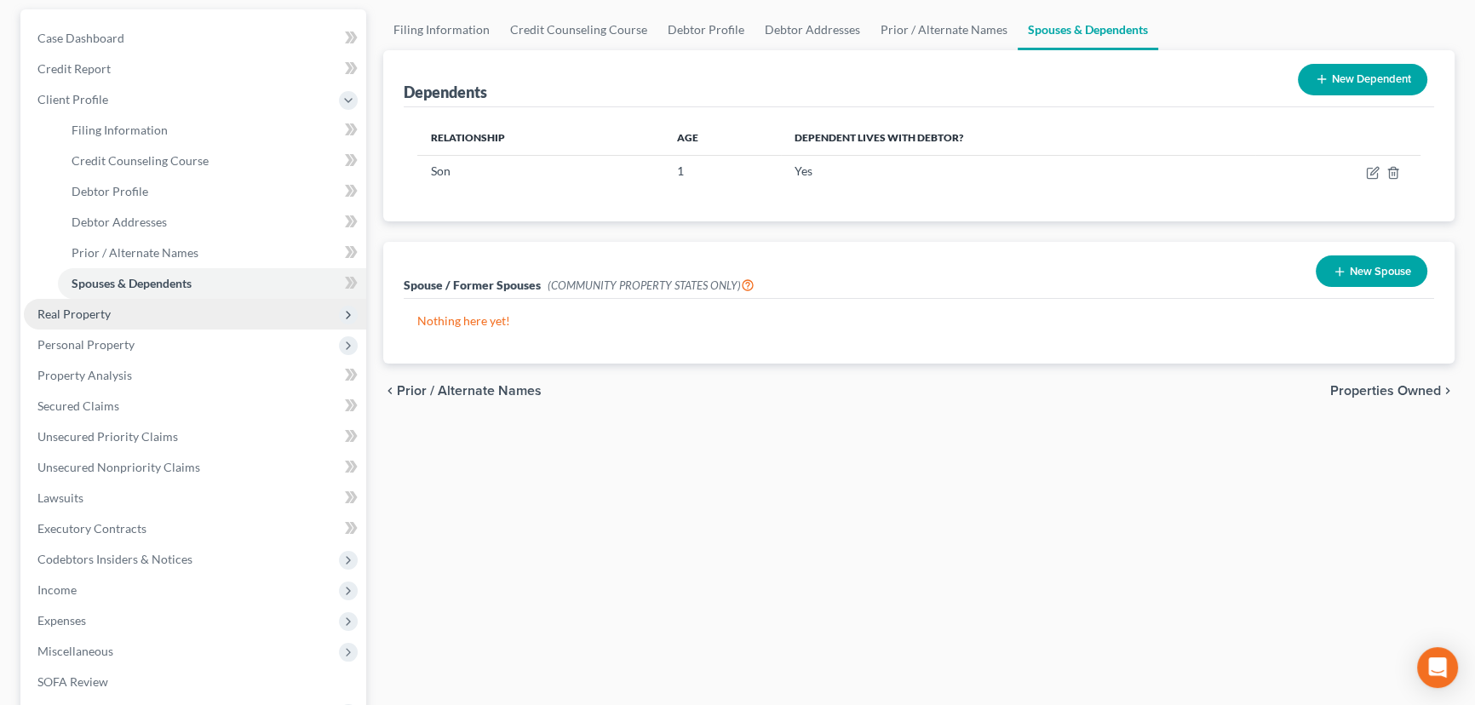
click at [83, 315] on span "Real Property" at bounding box center [73, 314] width 73 height 14
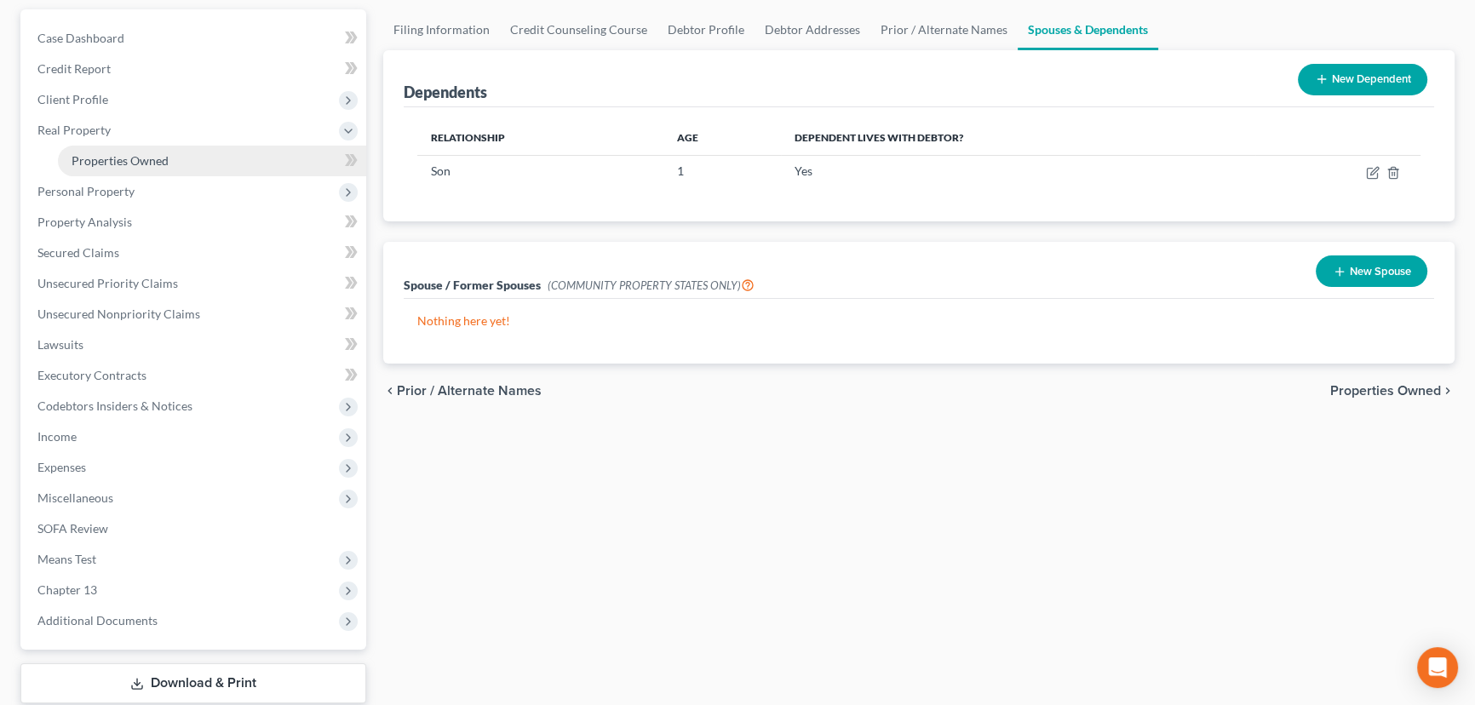
click at [135, 158] on span "Properties Owned" at bounding box center [120, 160] width 97 height 14
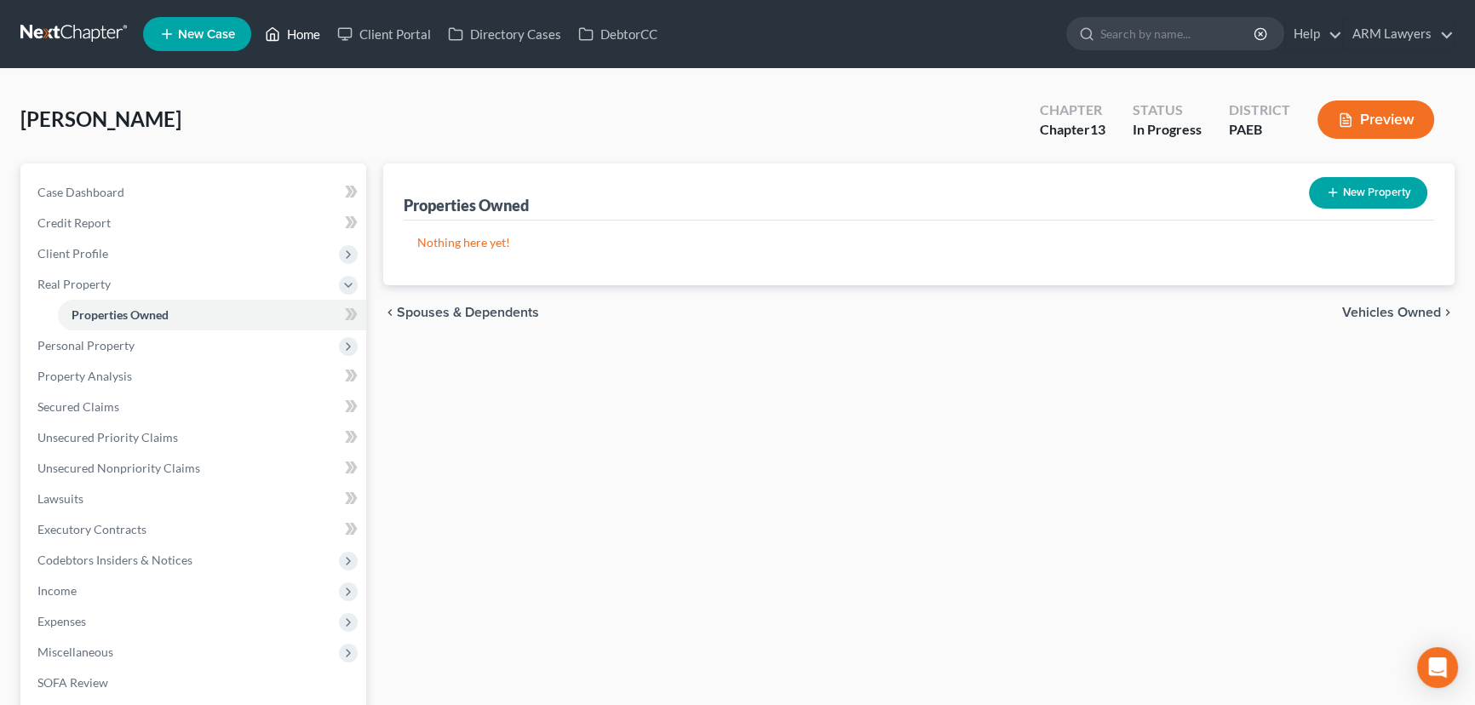
click at [302, 36] on link "Home" at bounding box center [292, 34] width 72 height 31
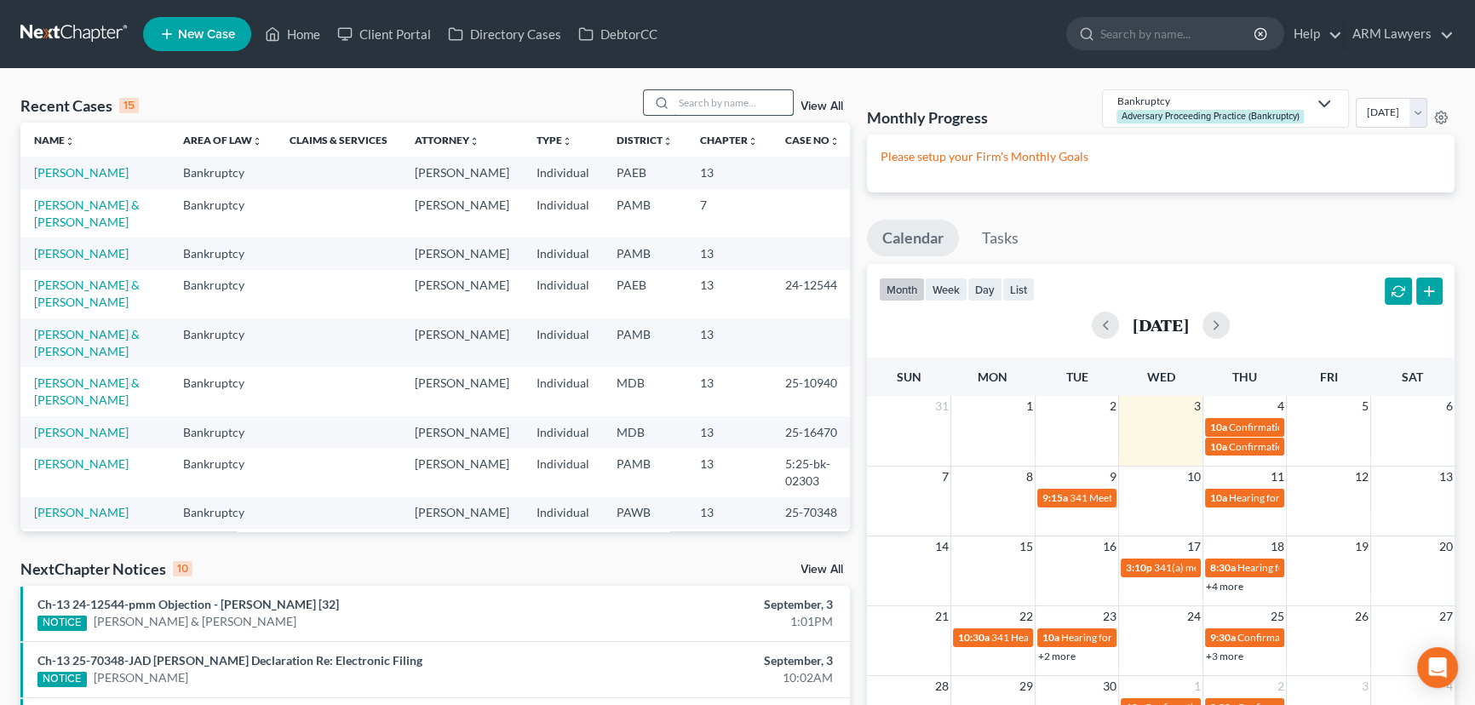
click at [733, 105] on input "search" at bounding box center [733, 102] width 119 height 25
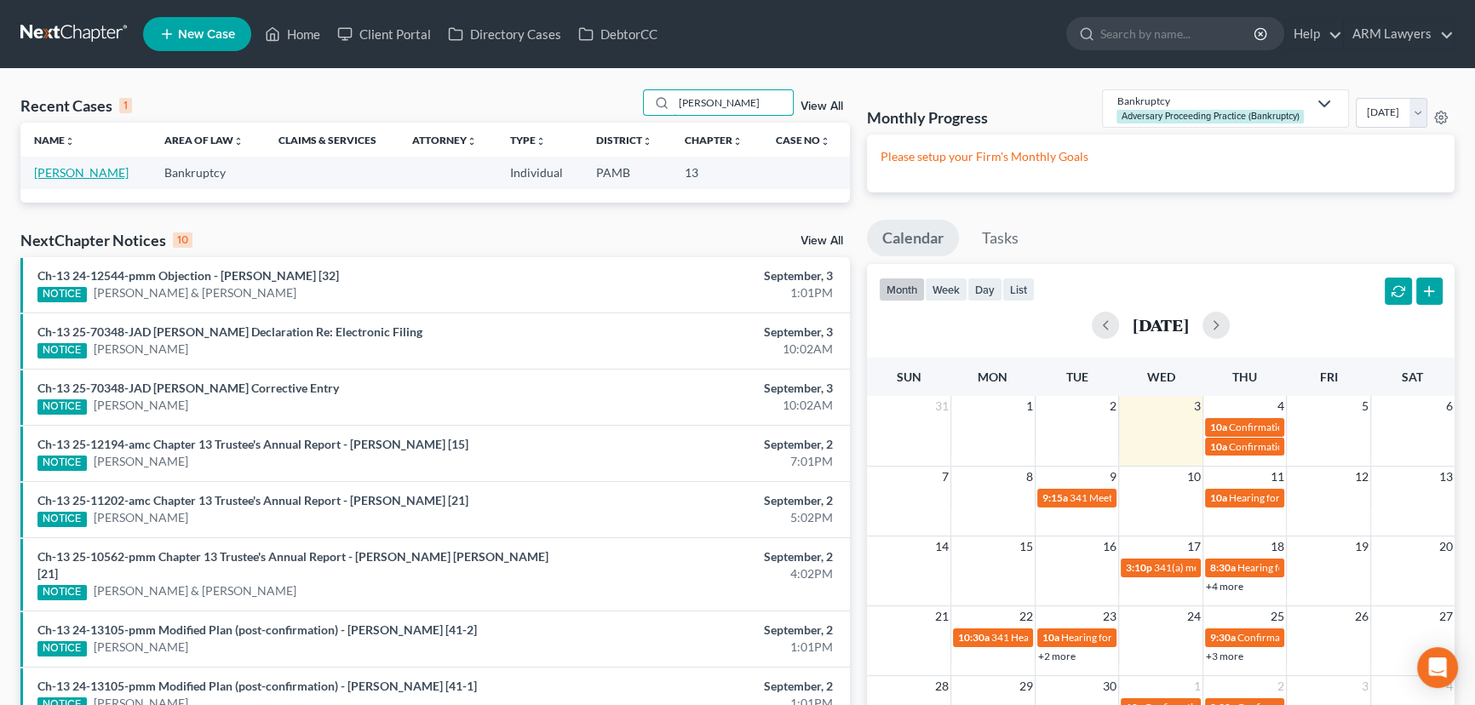
type input "[PERSON_NAME]"
click at [70, 168] on link "[PERSON_NAME]" at bounding box center [81, 172] width 95 height 14
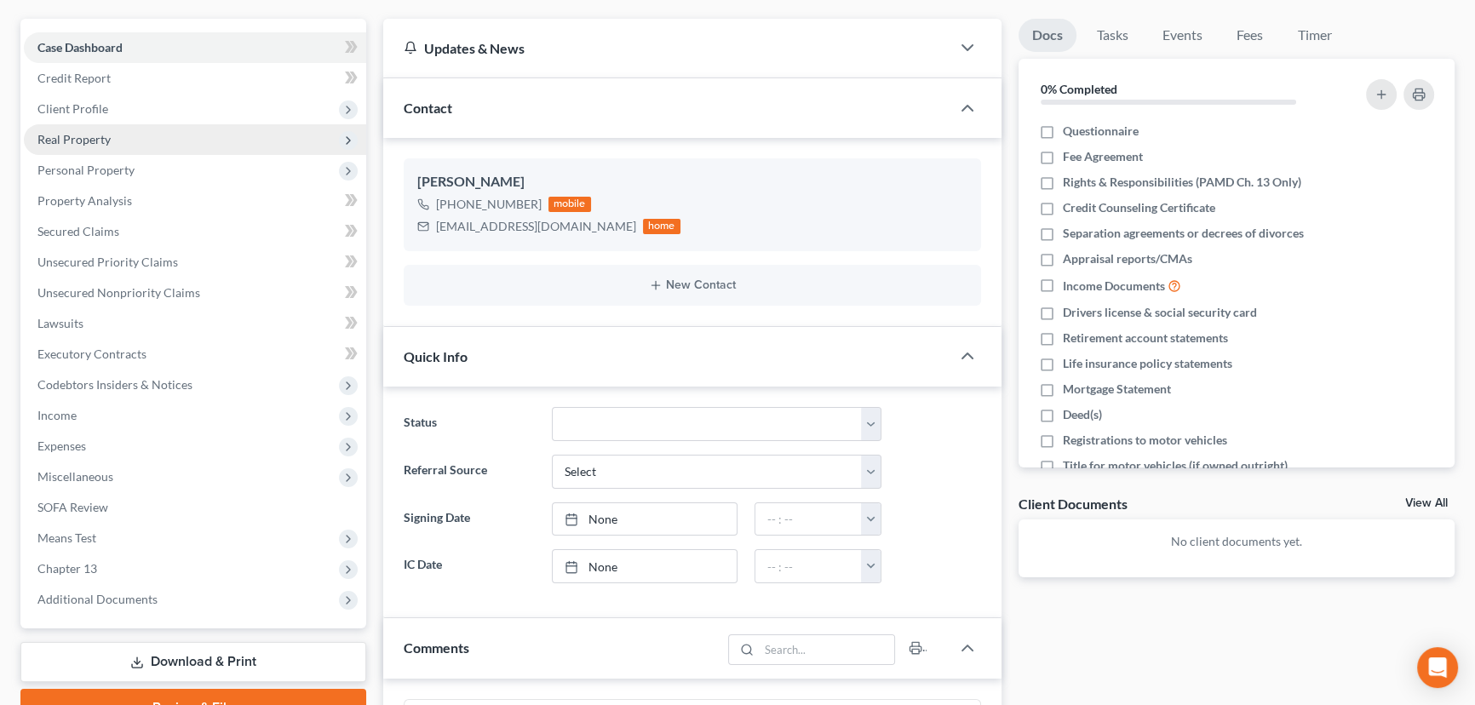
scroll to position [154, 0]
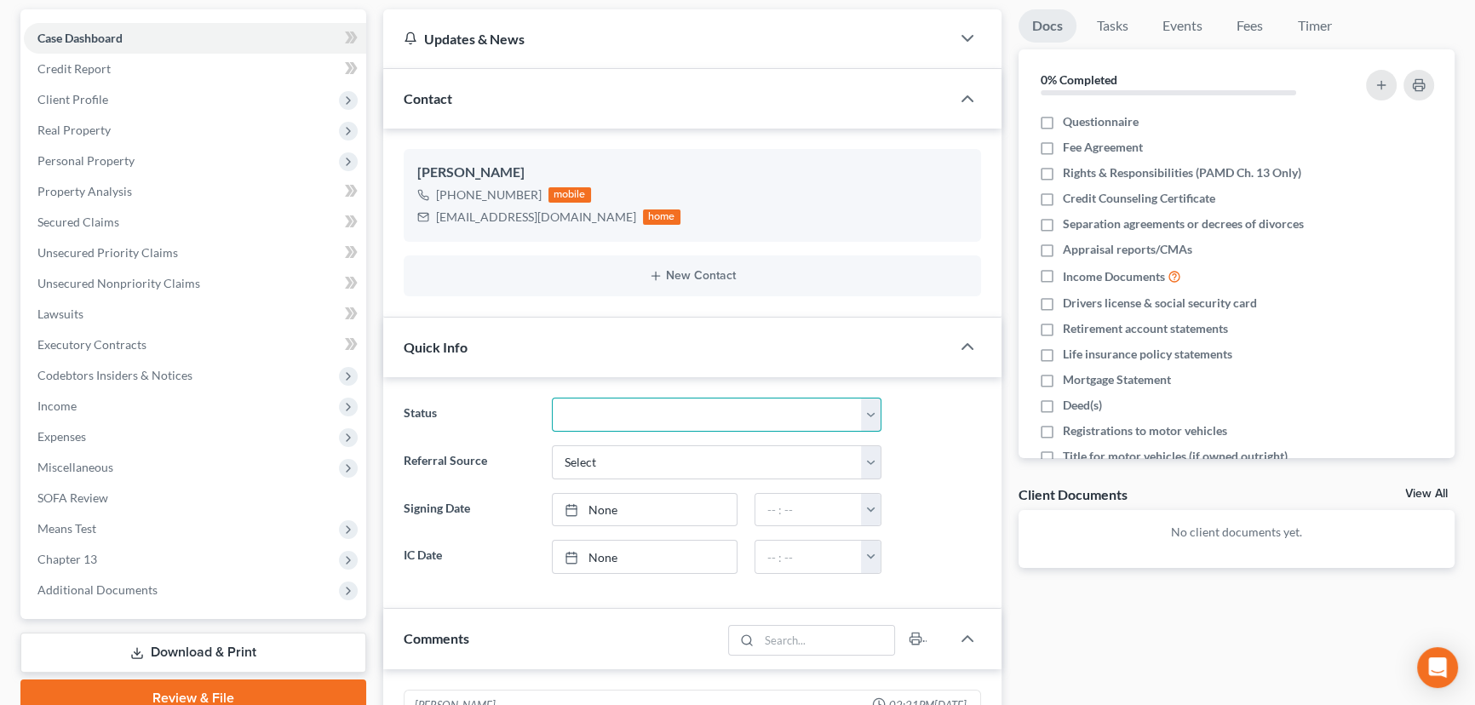
click at [681, 400] on select "Answer Due Awaiting Confirmation Awaiting Discharge Confirmed Could Not Contact…" at bounding box center [717, 415] width 330 height 34
click at [552, 398] on select "Answer Due Awaiting Confirmation Awaiting Discharge Confirmed Could Not Contact…" at bounding box center [717, 415] width 330 height 34
click at [637, 408] on select "Answer Due Awaiting Confirmation Awaiting Discharge Confirmed Could Not Contact…" at bounding box center [717, 415] width 330 height 34
select select "9"
click at [552, 398] on select "Answer Due Awaiting Confirmation Awaiting Discharge Confirmed Could Not Contact…" at bounding box center [717, 415] width 330 height 34
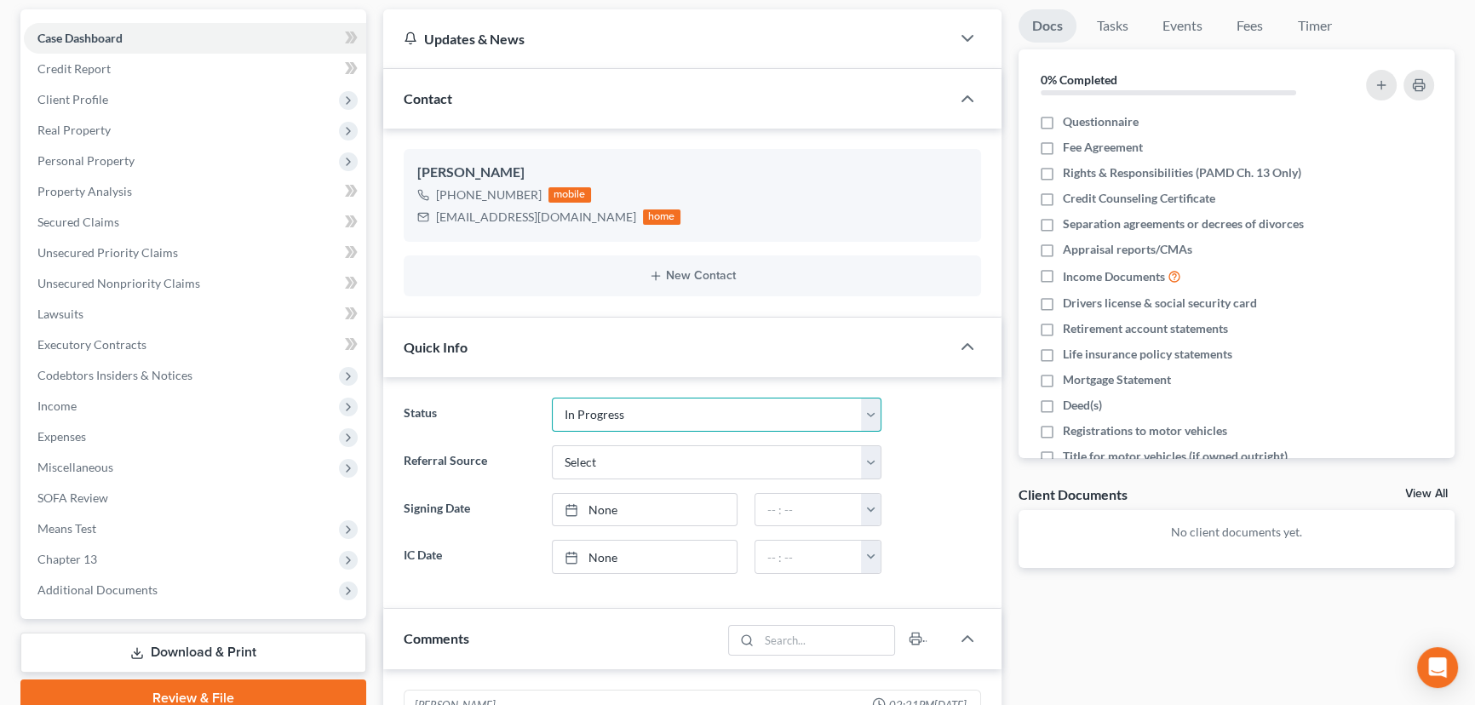
scroll to position [0, 0]
